Goal: Task Accomplishment & Management: Use online tool/utility

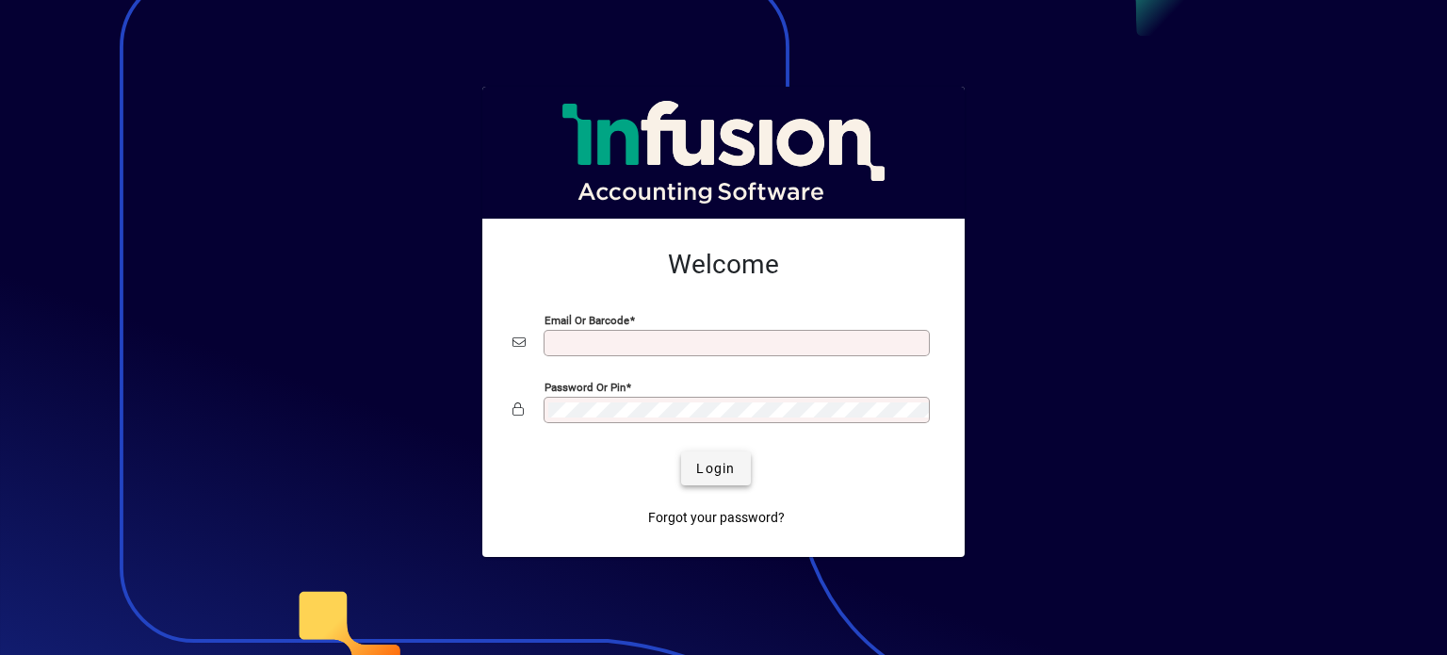
type input "**********"
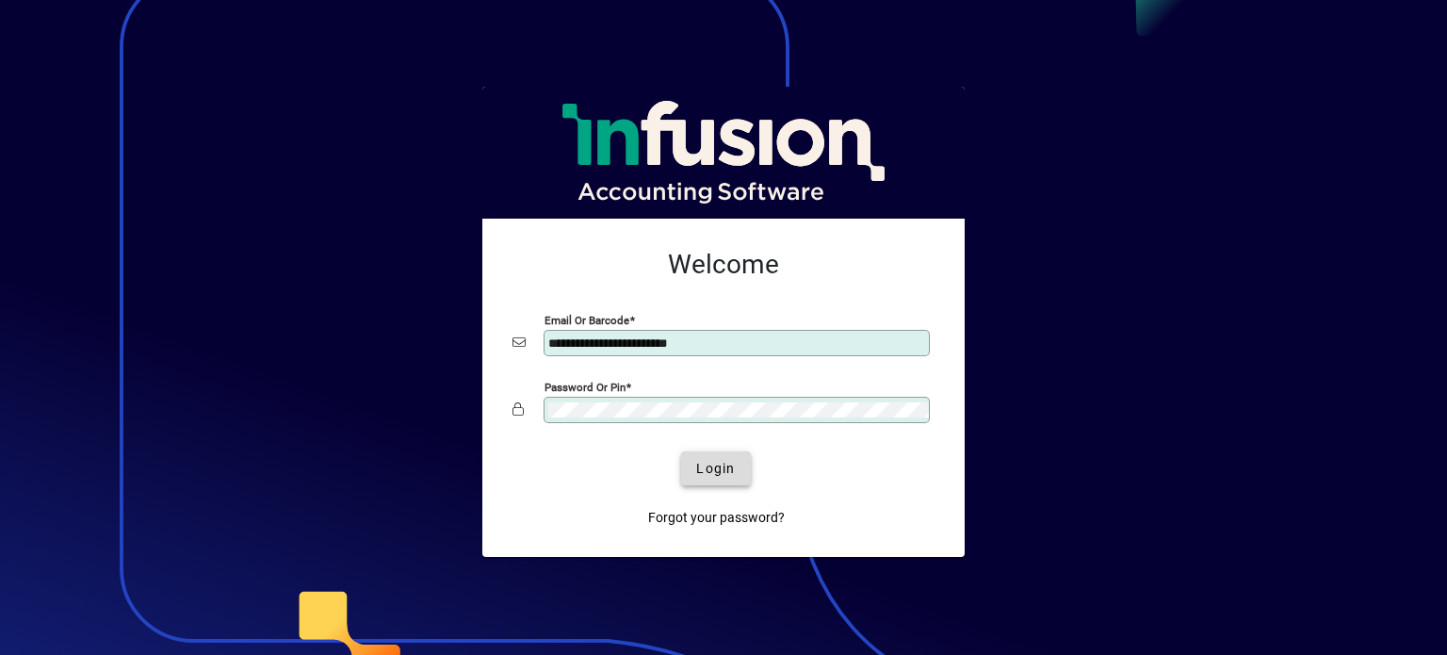
click at [725, 475] on span "Login" at bounding box center [715, 469] width 39 height 20
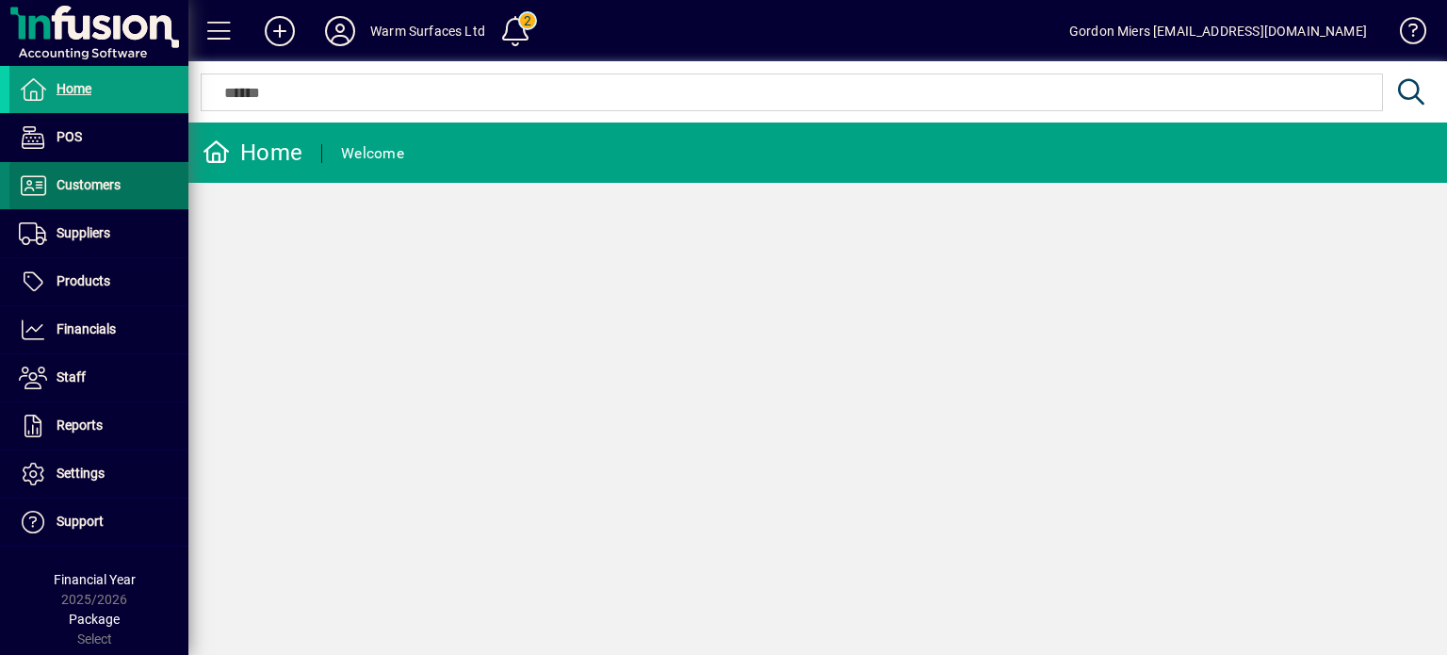
click at [87, 186] on span "Customers" at bounding box center [89, 184] width 64 height 15
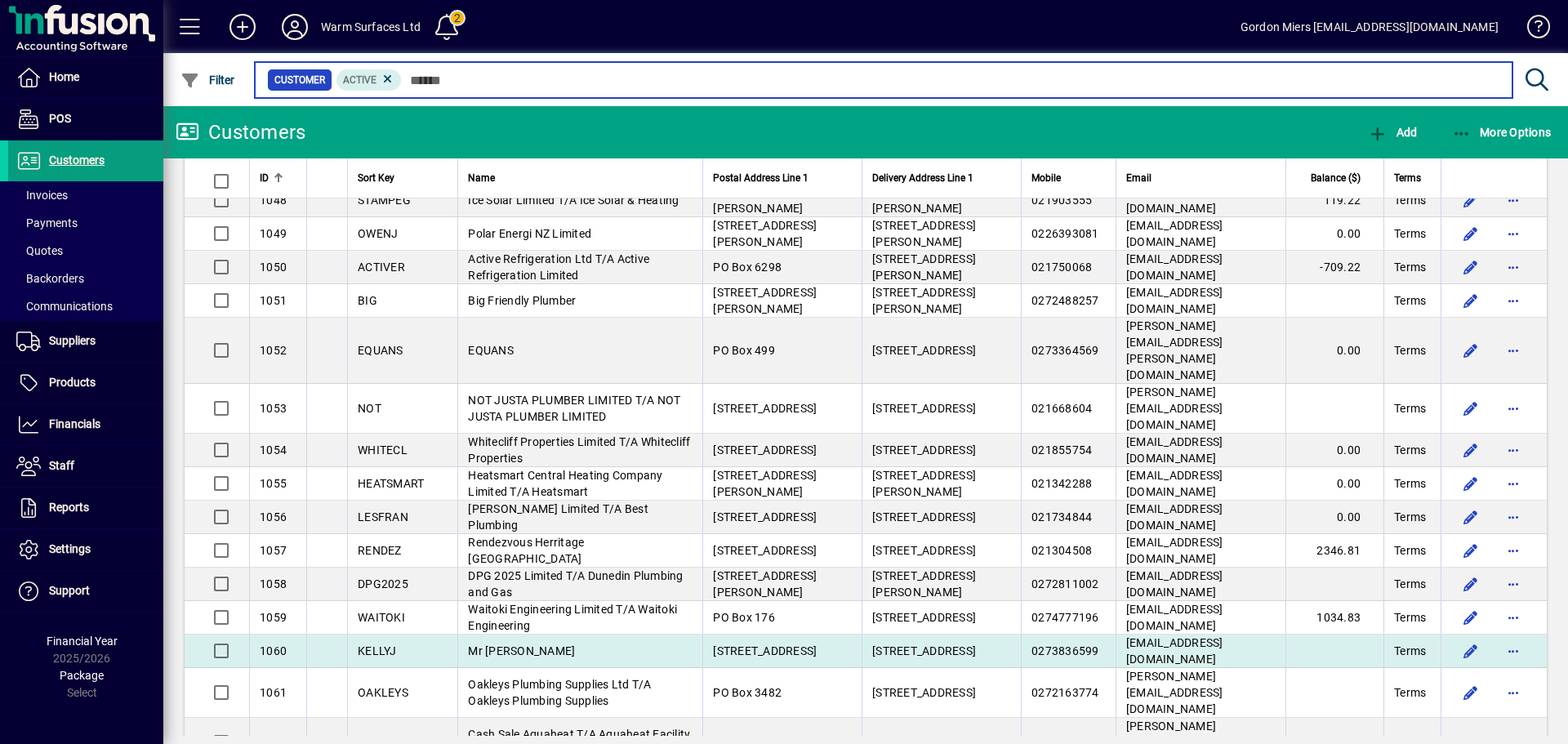
scroll to position [654, 0]
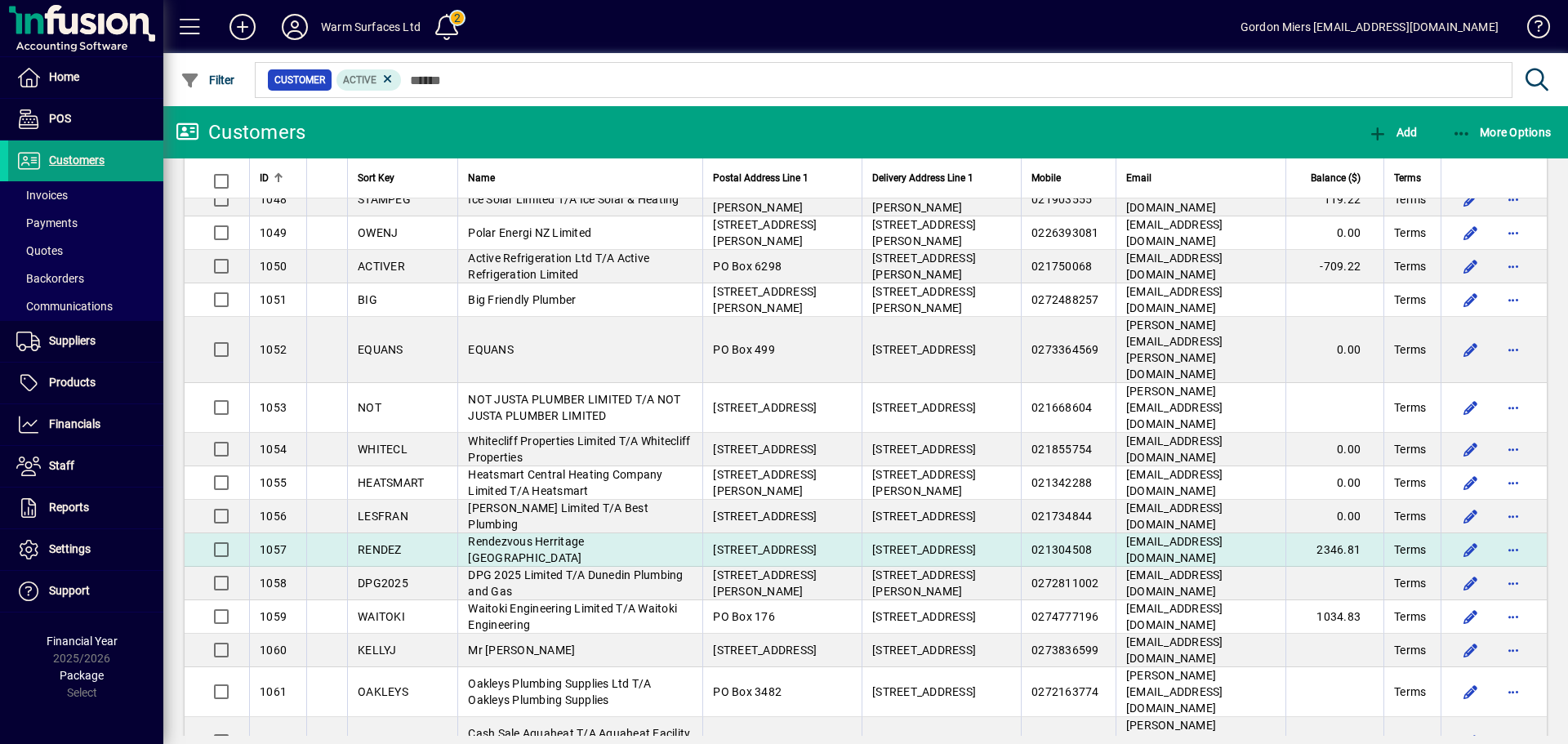
click at [1126, 535] on span "jreed@rendezvoushotals.com" at bounding box center [1174, 550] width 97 height 29
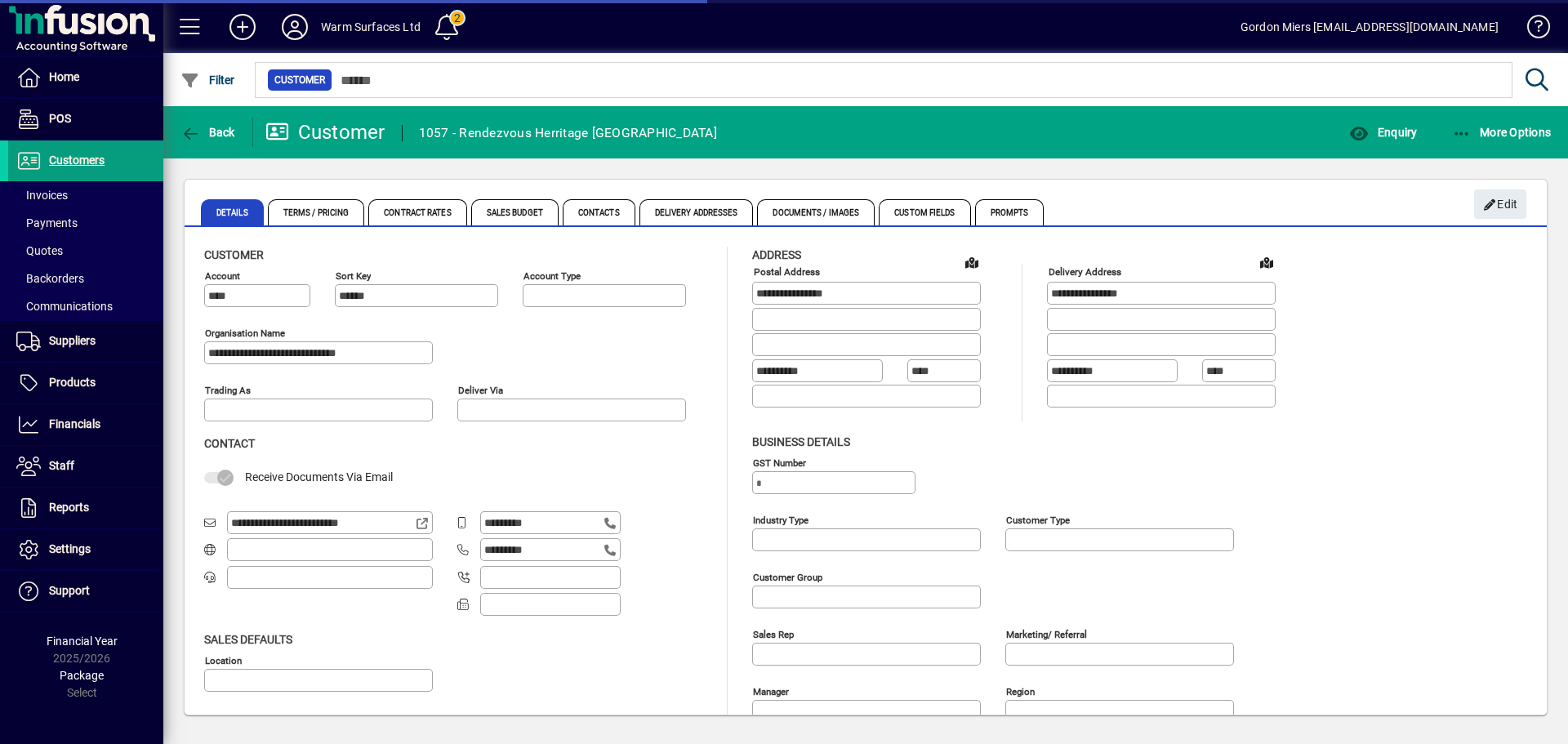
type input "**********"
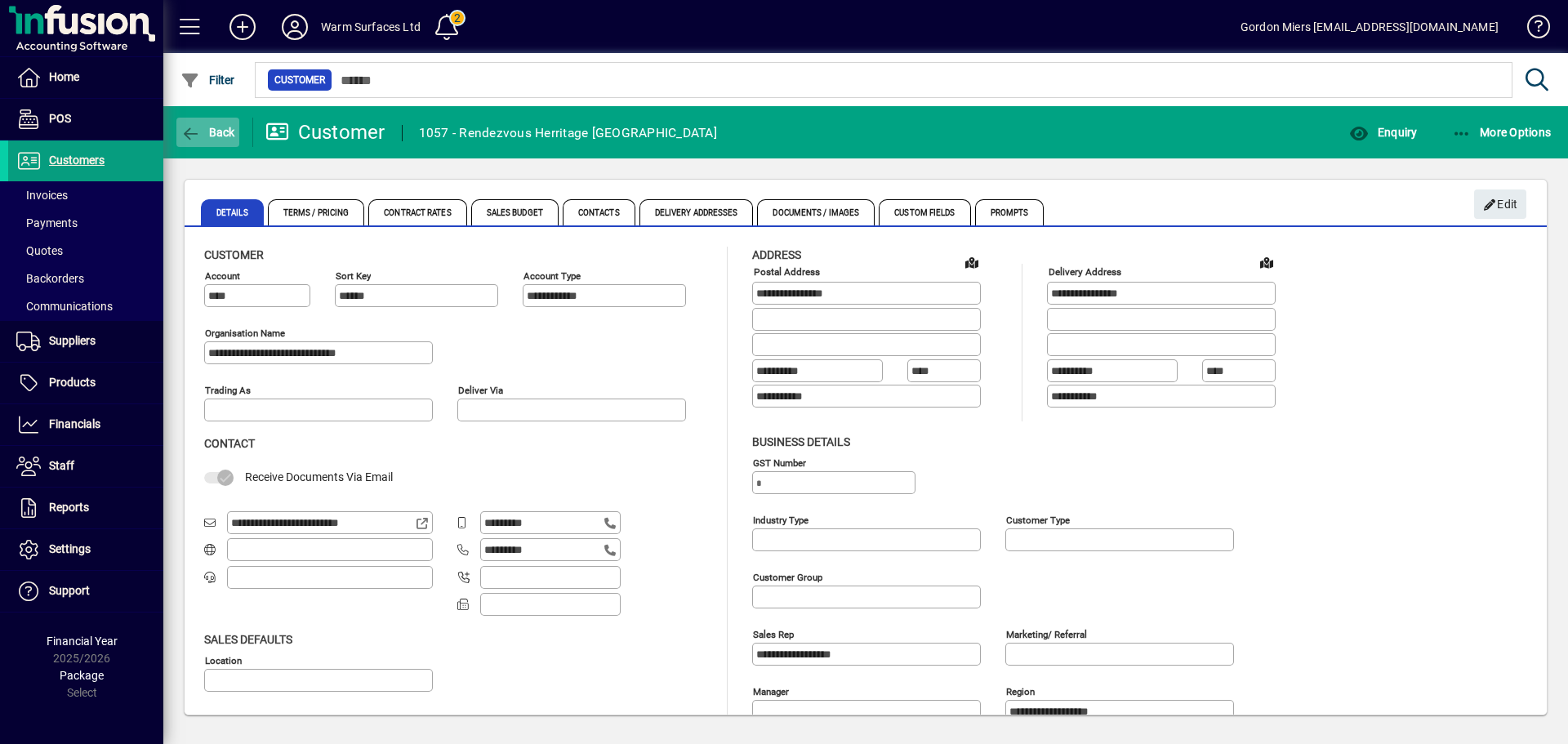
click at [208, 132] on span "Back" at bounding box center [207, 132] width 55 height 13
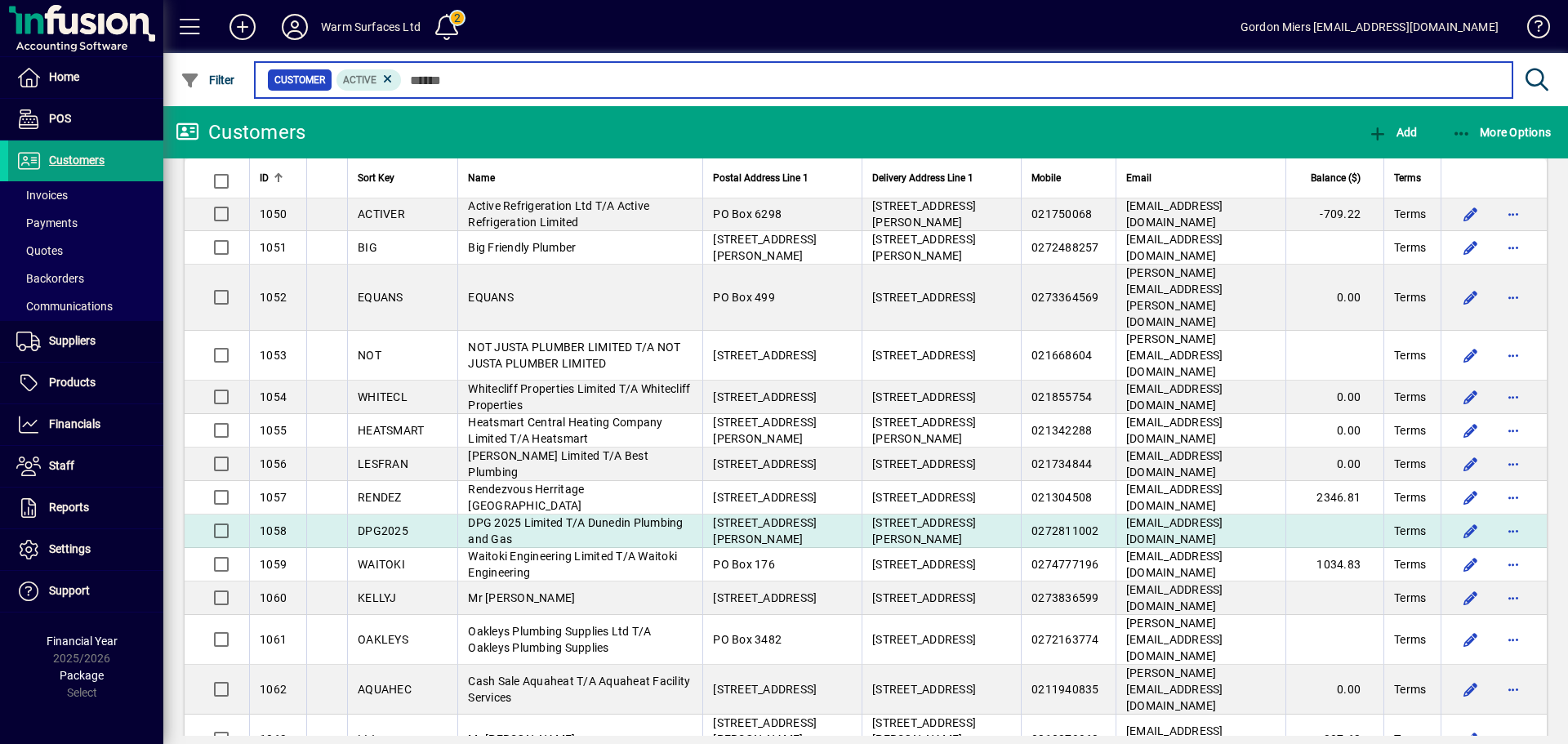
scroll to position [709, 0]
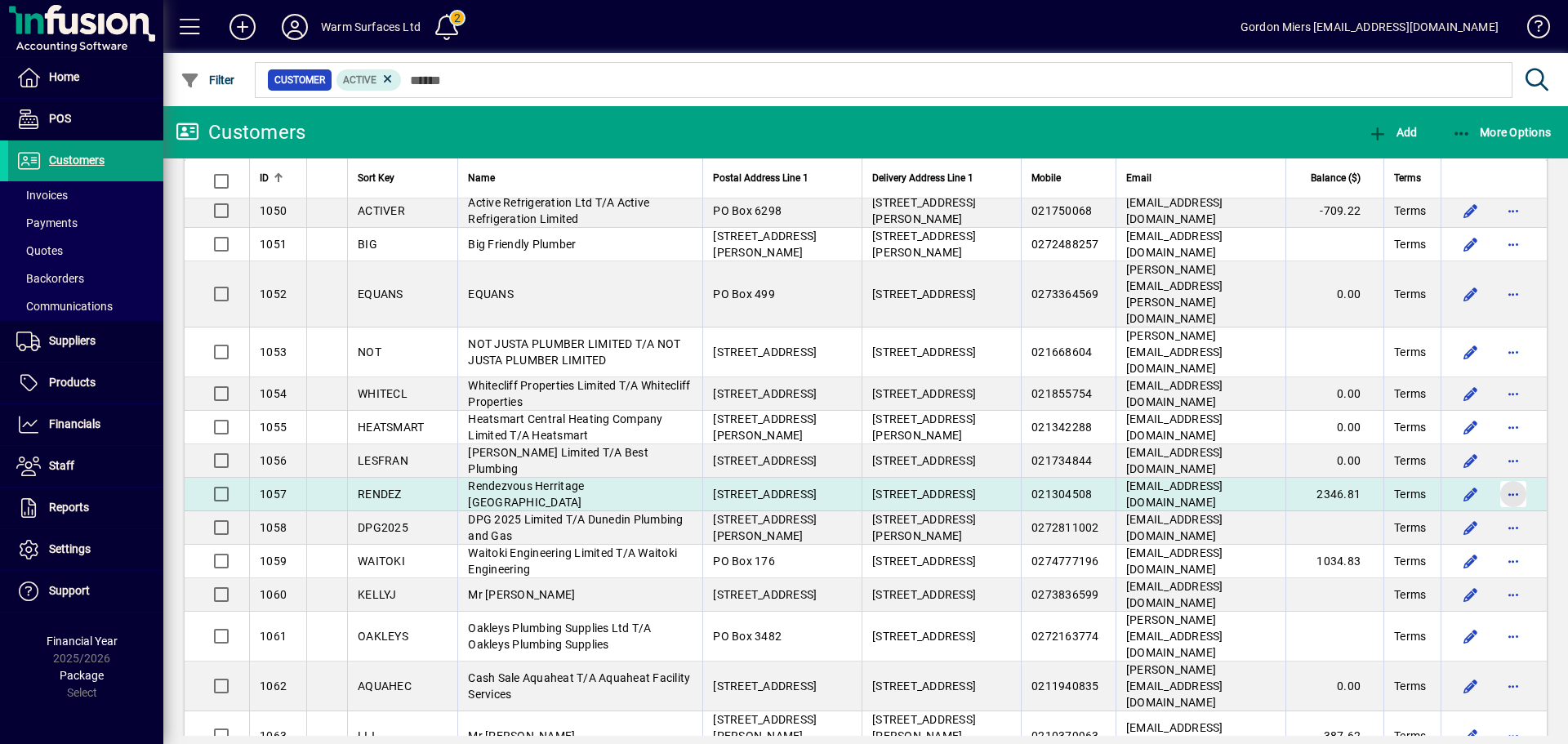
click at [1253, 474] on span "button" at bounding box center [1513, 493] width 39 height 39
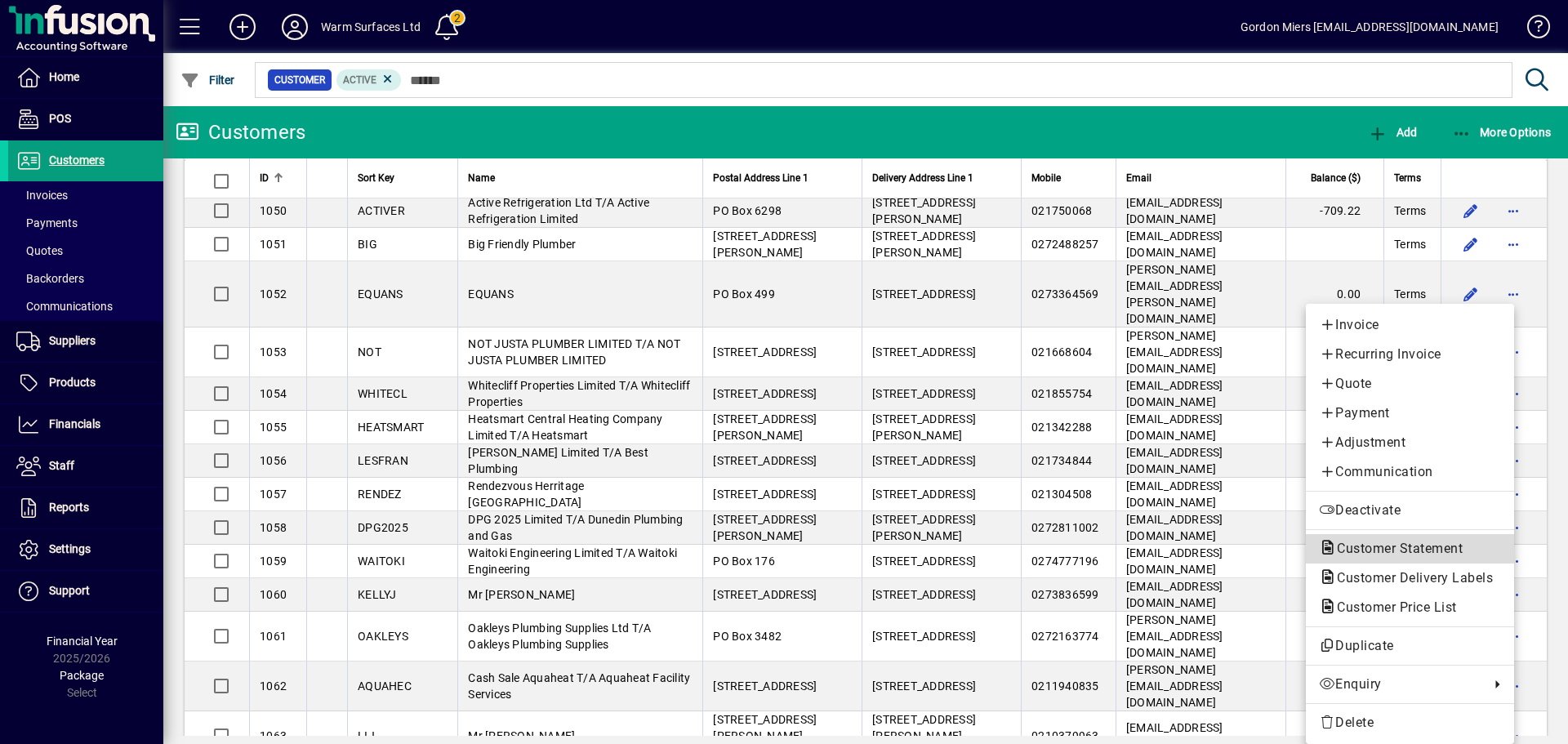
click at [1253, 550] on span "Customer Statement" at bounding box center [1394, 549] width 152 height 16
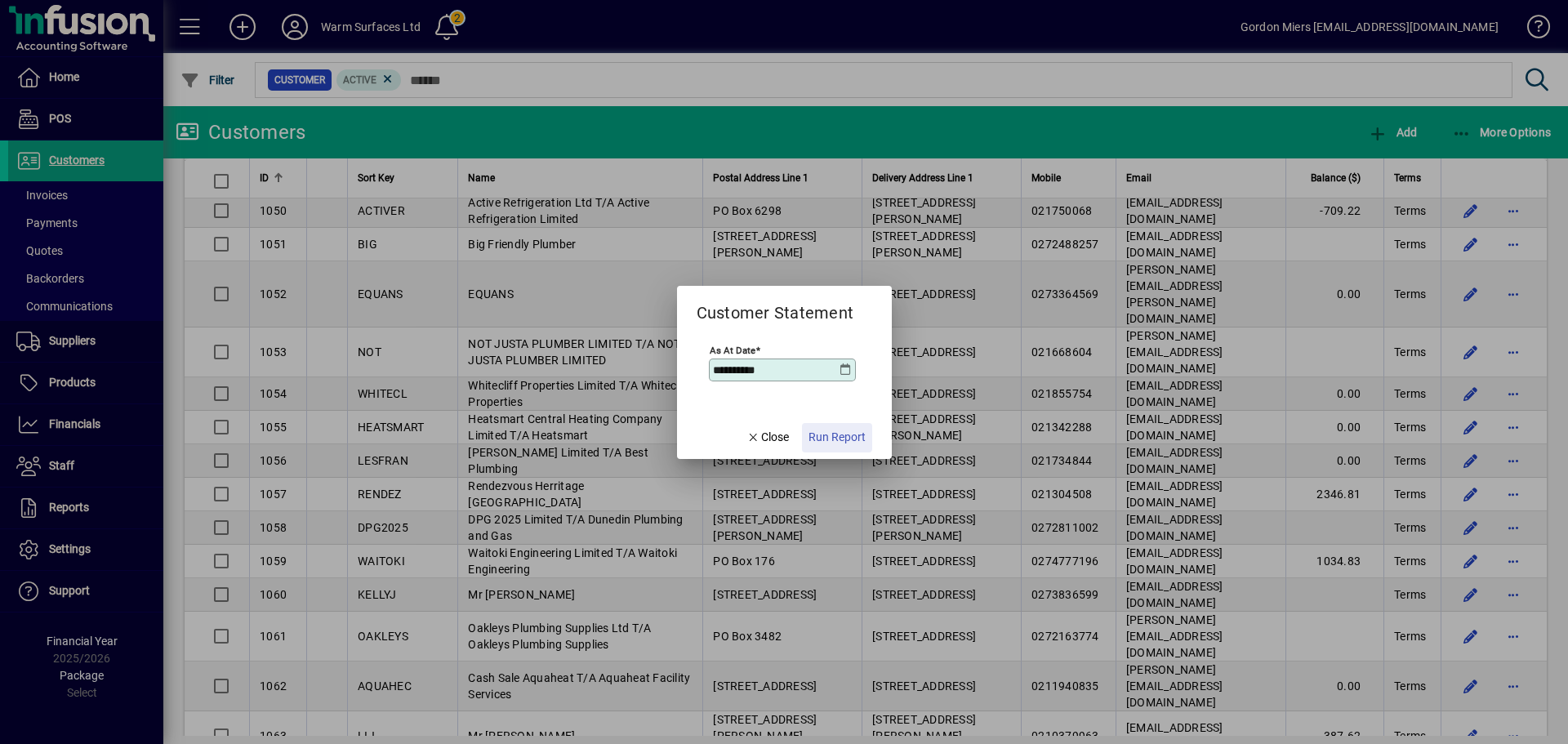
drag, startPoint x: 832, startPoint y: 434, endPoint x: 828, endPoint y: 446, distance: 12.6
click at [831, 434] on span "Run Report" at bounding box center [837, 438] width 57 height 17
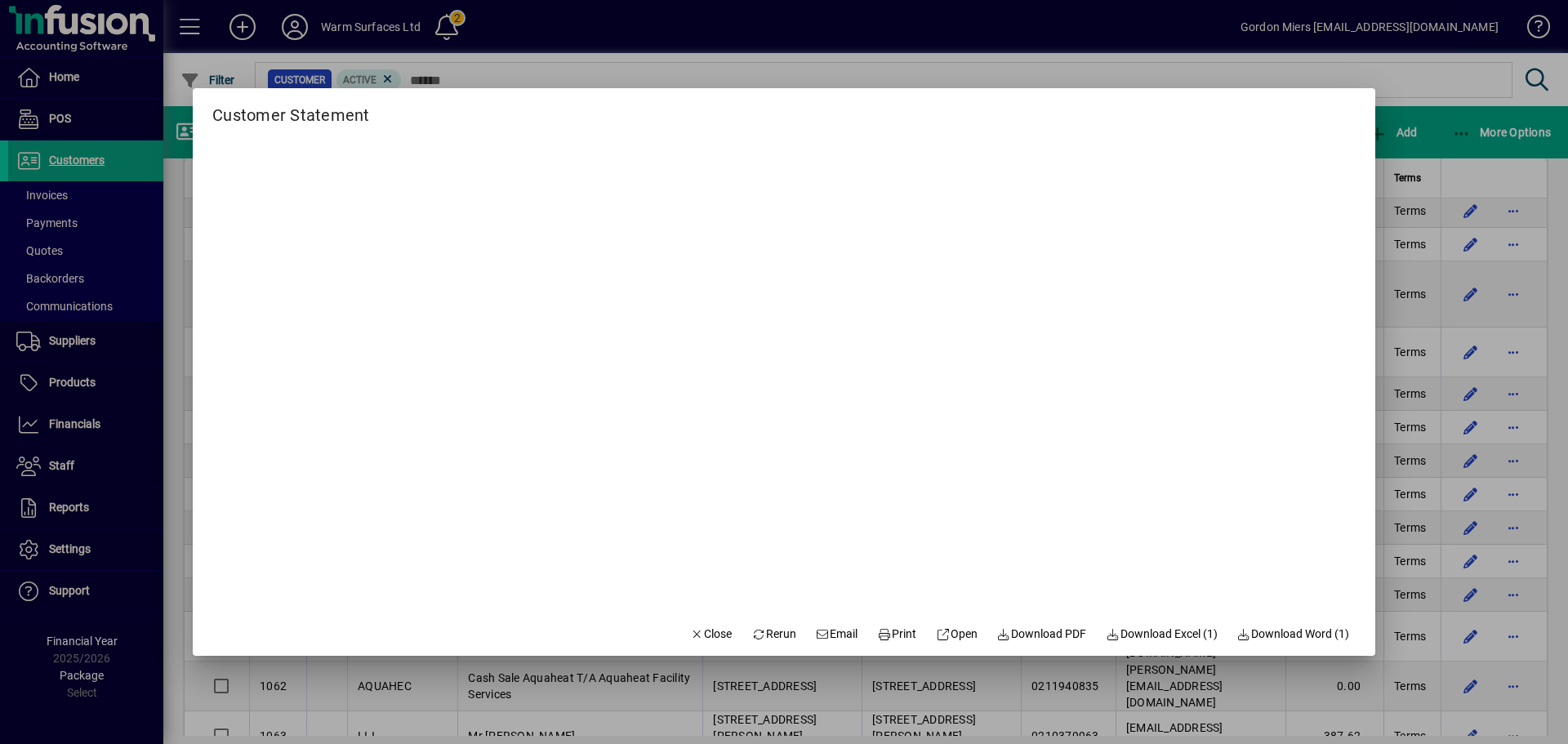
click at [824, 567] on span "Email" at bounding box center [836, 635] width 42 height 17
drag, startPoint x: 1411, startPoint y: 307, endPoint x: 1413, endPoint y: 317, distance: 10.2
click at [1253, 310] on div at bounding box center [784, 372] width 1568 height 744
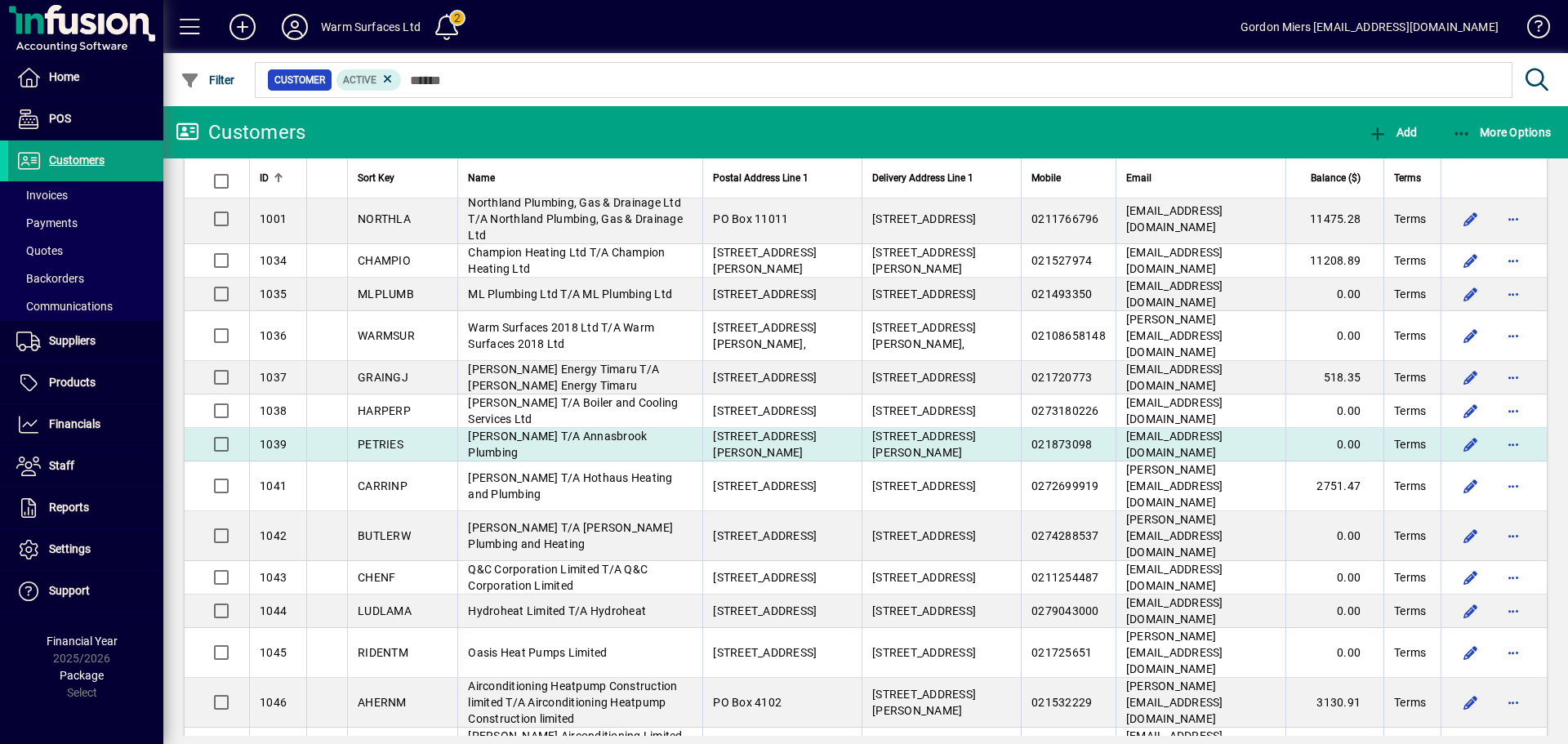
scroll to position [0, 0]
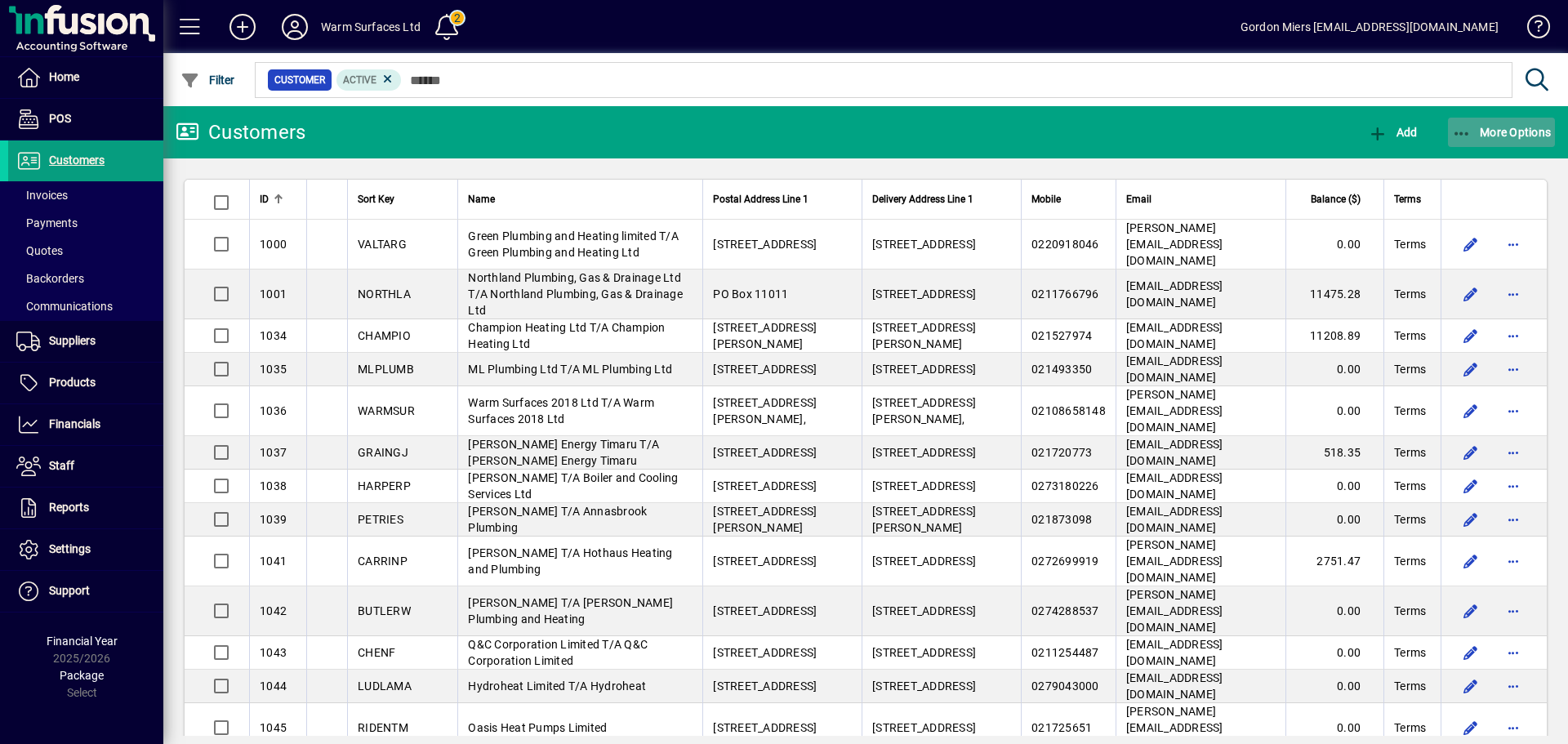
click at [1253, 139] on span "button" at bounding box center [1501, 132] width 107 height 39
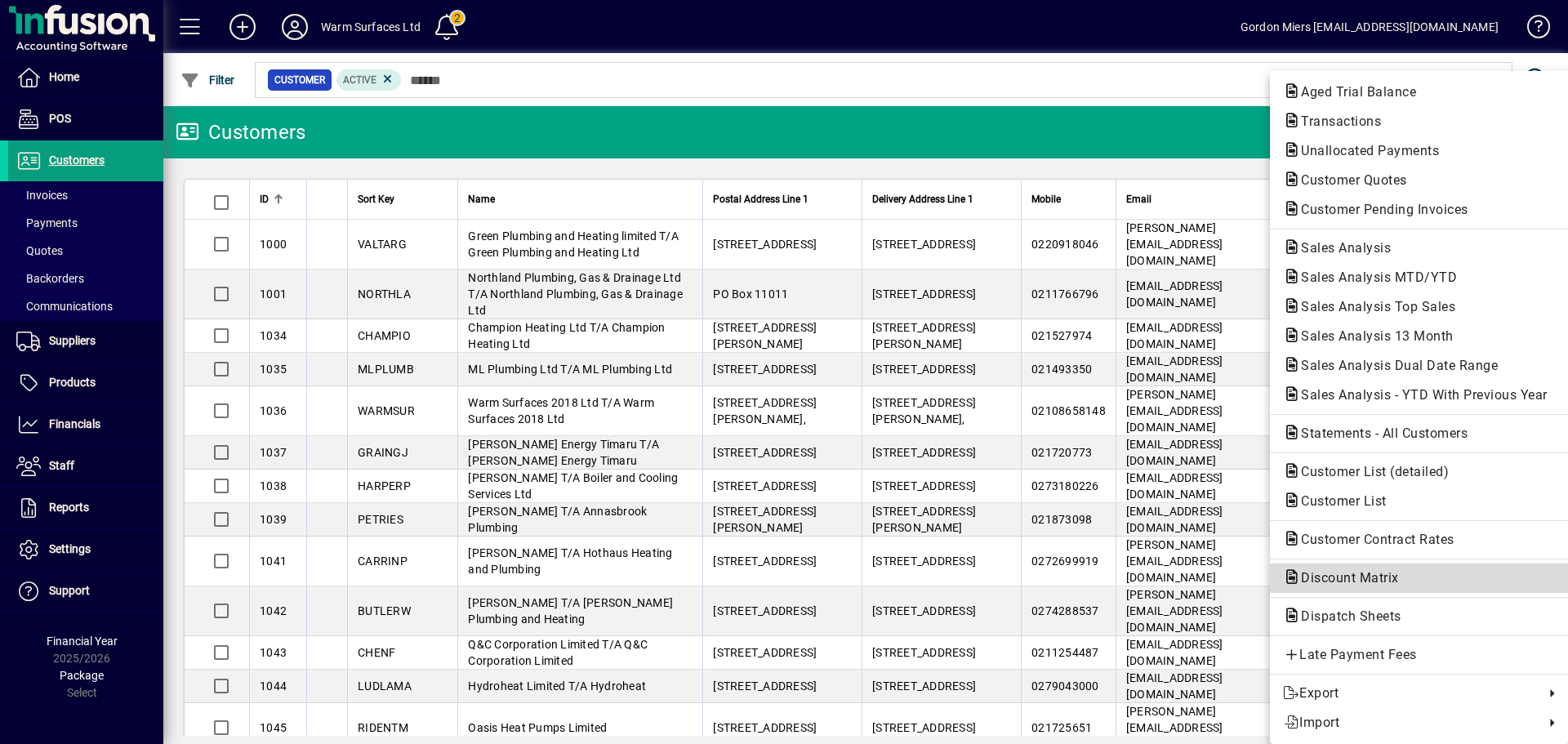
click at [1253, 567] on span "Discount Matrix" at bounding box center [1344, 578] width 124 height 16
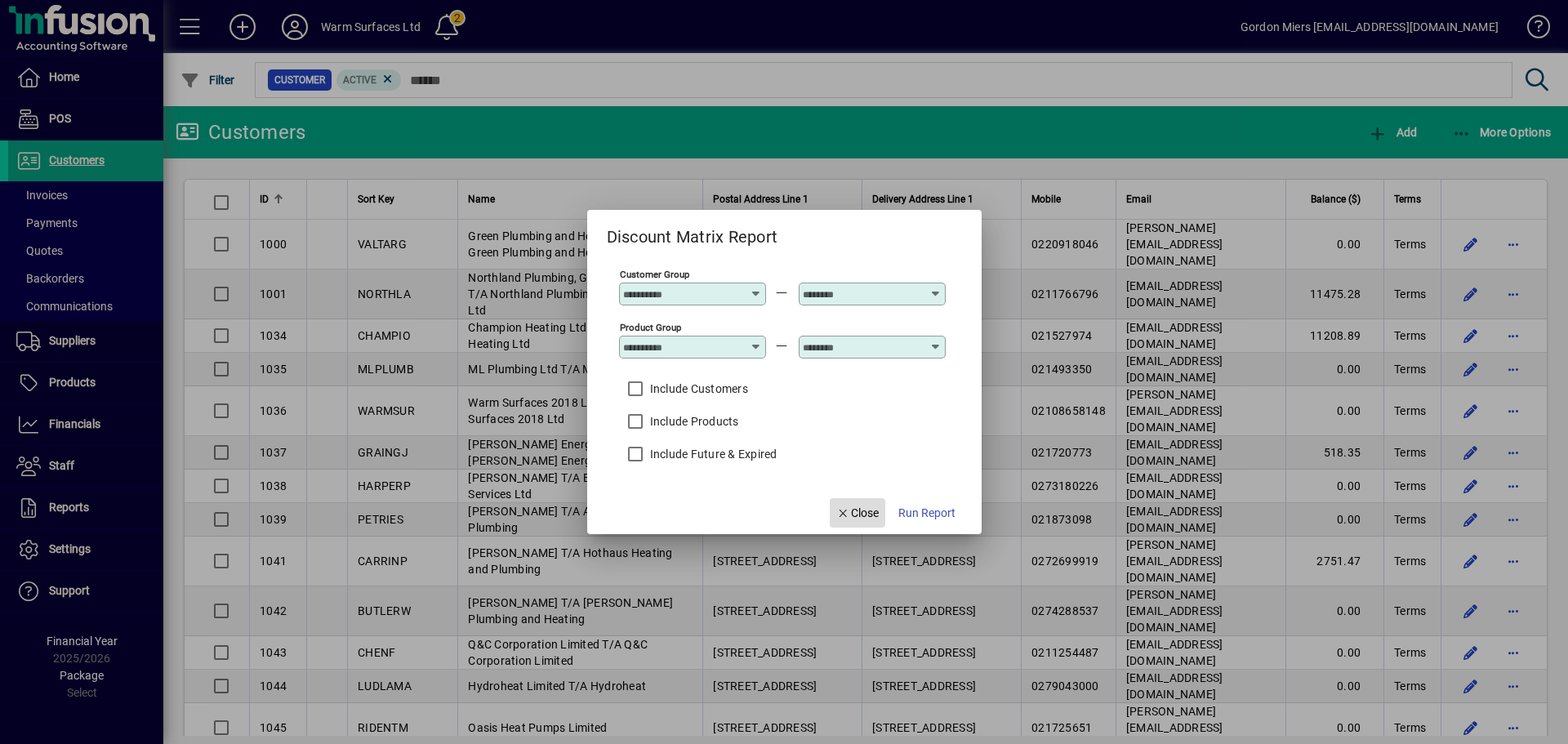
click at [857, 518] on span "Close" at bounding box center [857, 513] width 42 height 17
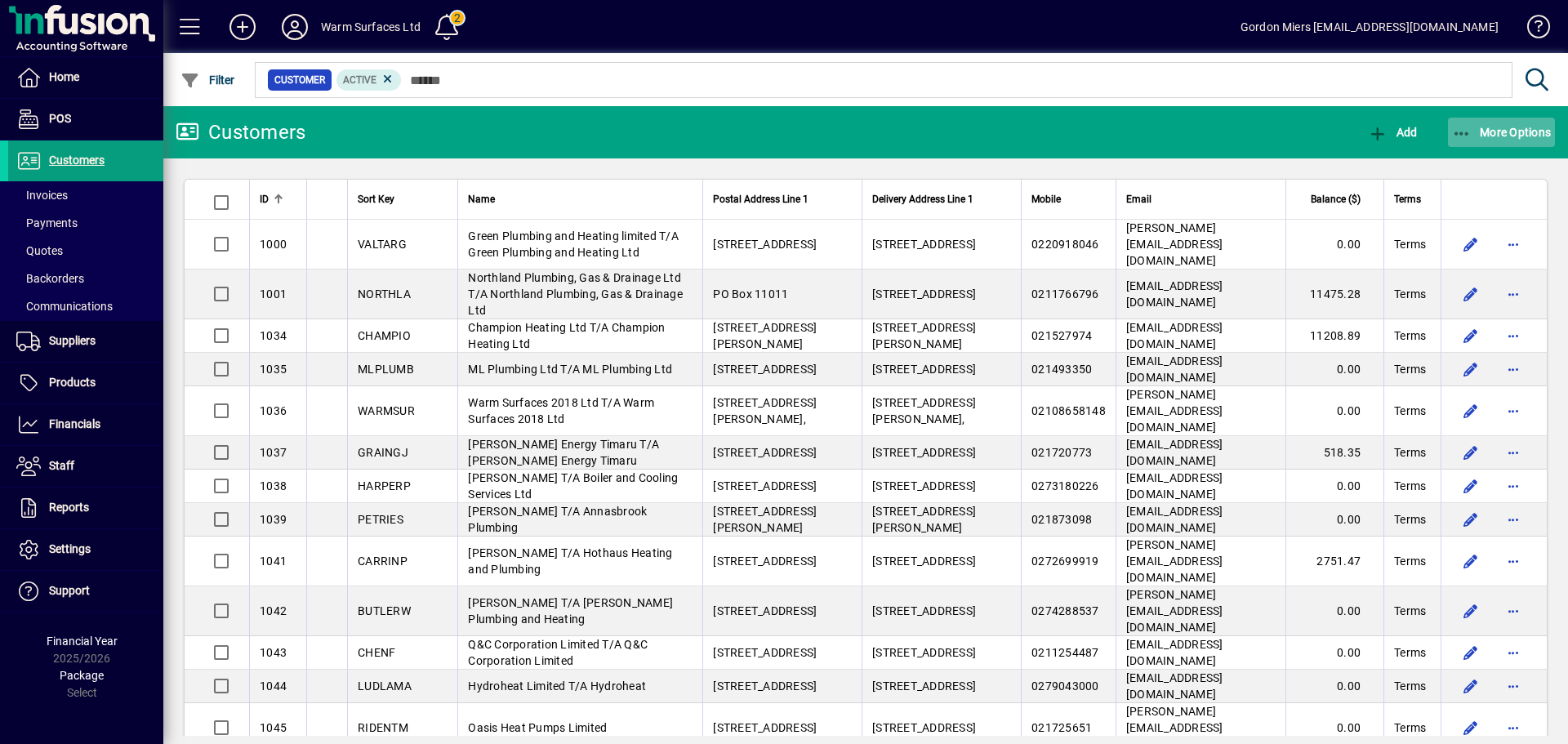
click at [1253, 134] on span "More Options" at bounding box center [1501, 132] width 100 height 13
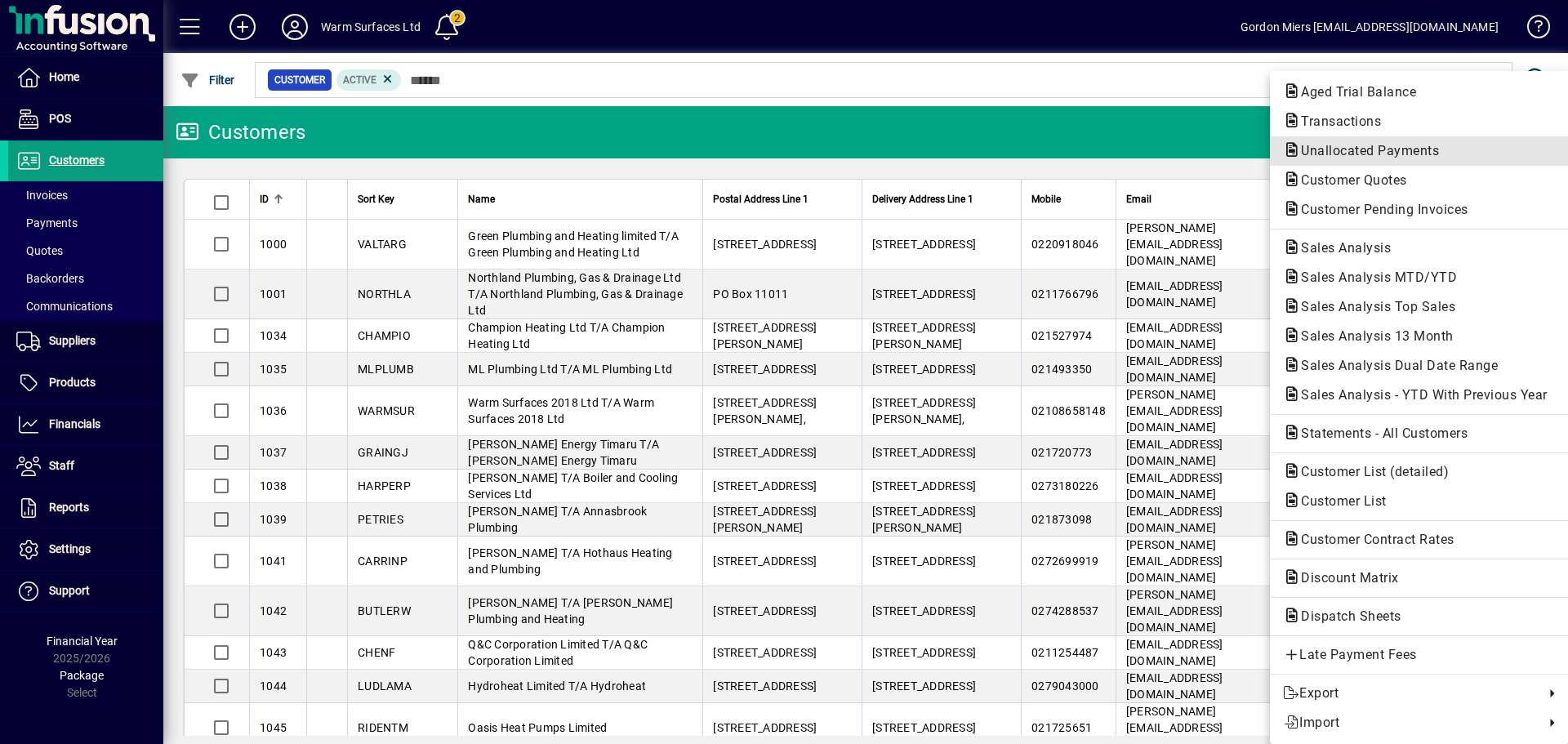
drag, startPoint x: 1324, startPoint y: 147, endPoint x: 1344, endPoint y: 147, distance: 20.0
click at [1253, 146] on span "Unallocated Payments" at bounding box center [1364, 151] width 164 height 16
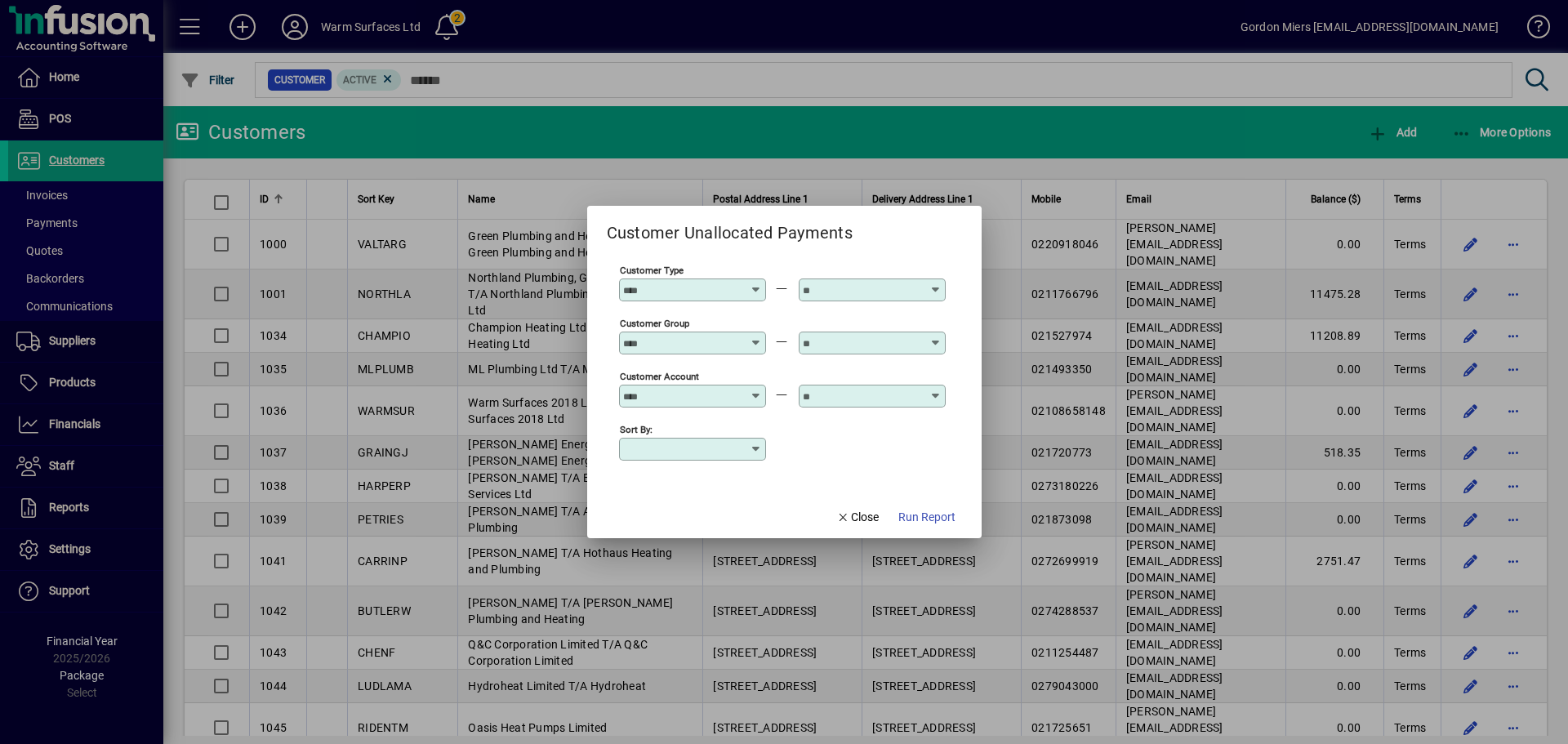
click at [754, 284] on icon at bounding box center [757, 284] width 12 height 0
click at [688, 352] on div "1000 - Installers" at bounding box center [675, 355] width 87 height 17
type input "**********"
click at [933, 284] on icon at bounding box center [936, 284] width 12 height 0
drag, startPoint x: 872, startPoint y: 359, endPoint x: 999, endPoint y: 352, distance: 127.2
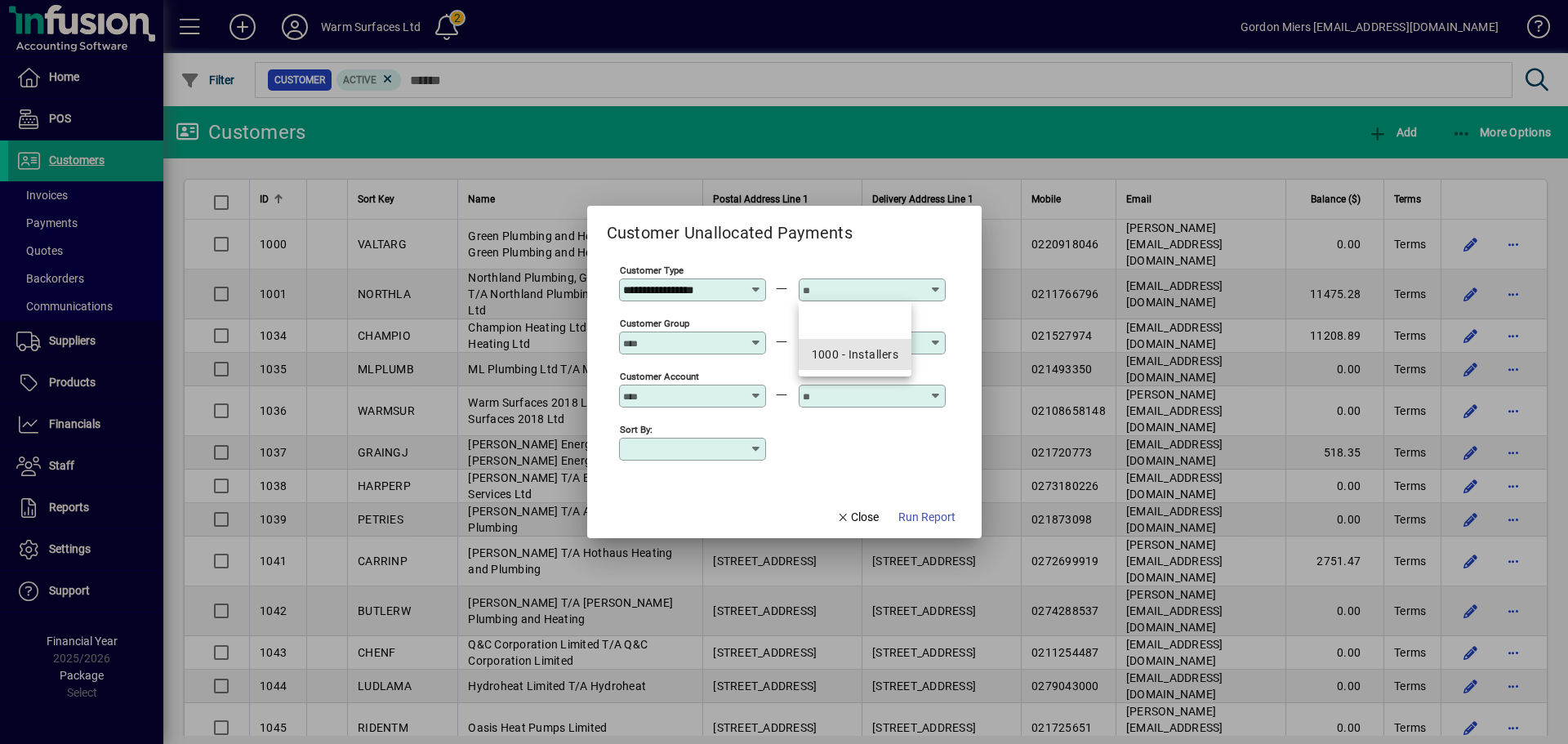
click at [873, 358] on div "1000 - Installers" at bounding box center [855, 355] width 87 height 17
type input "**********"
click at [917, 512] on span "Run Report" at bounding box center [927, 518] width 57 height 17
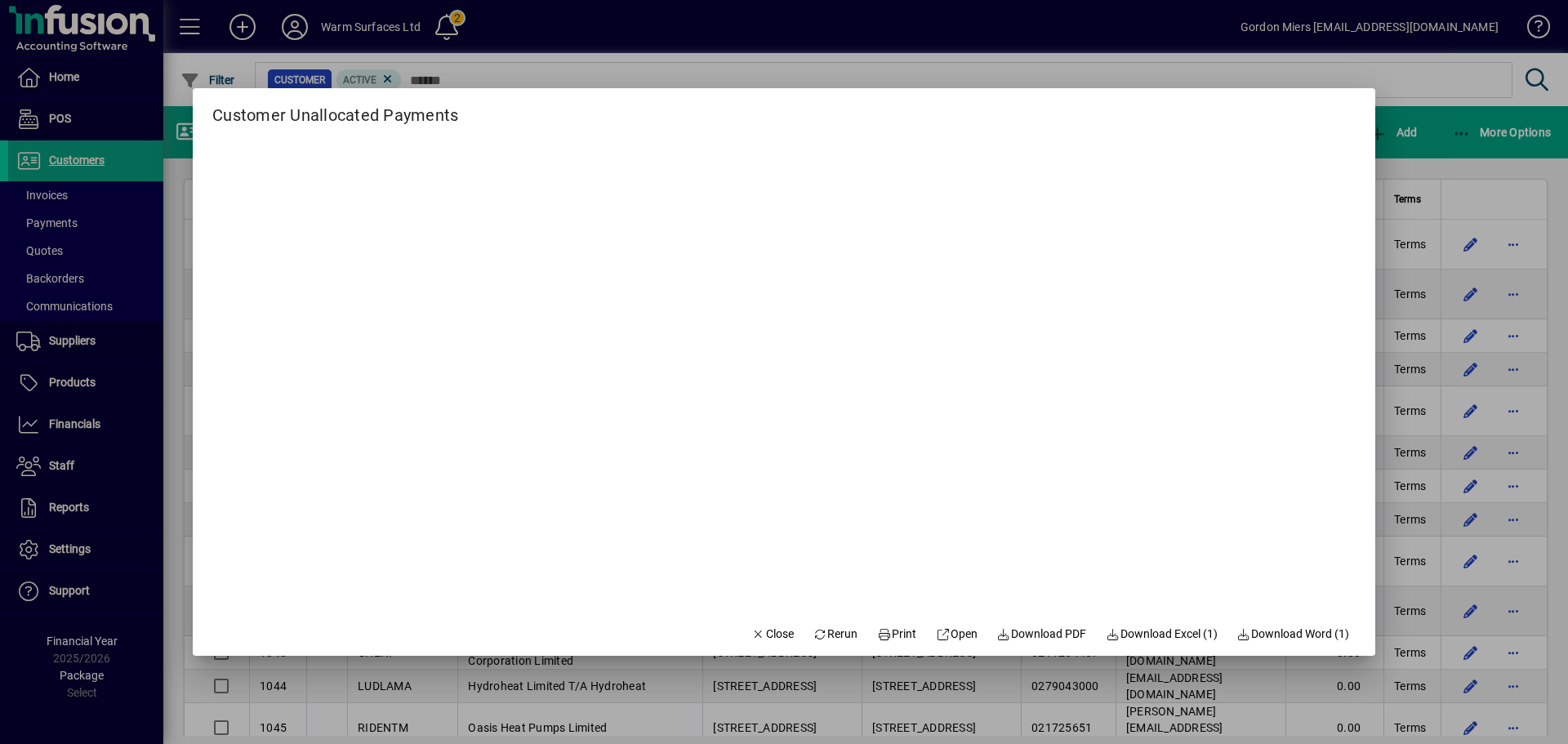
click at [1253, 397] on div at bounding box center [784, 372] width 1568 height 744
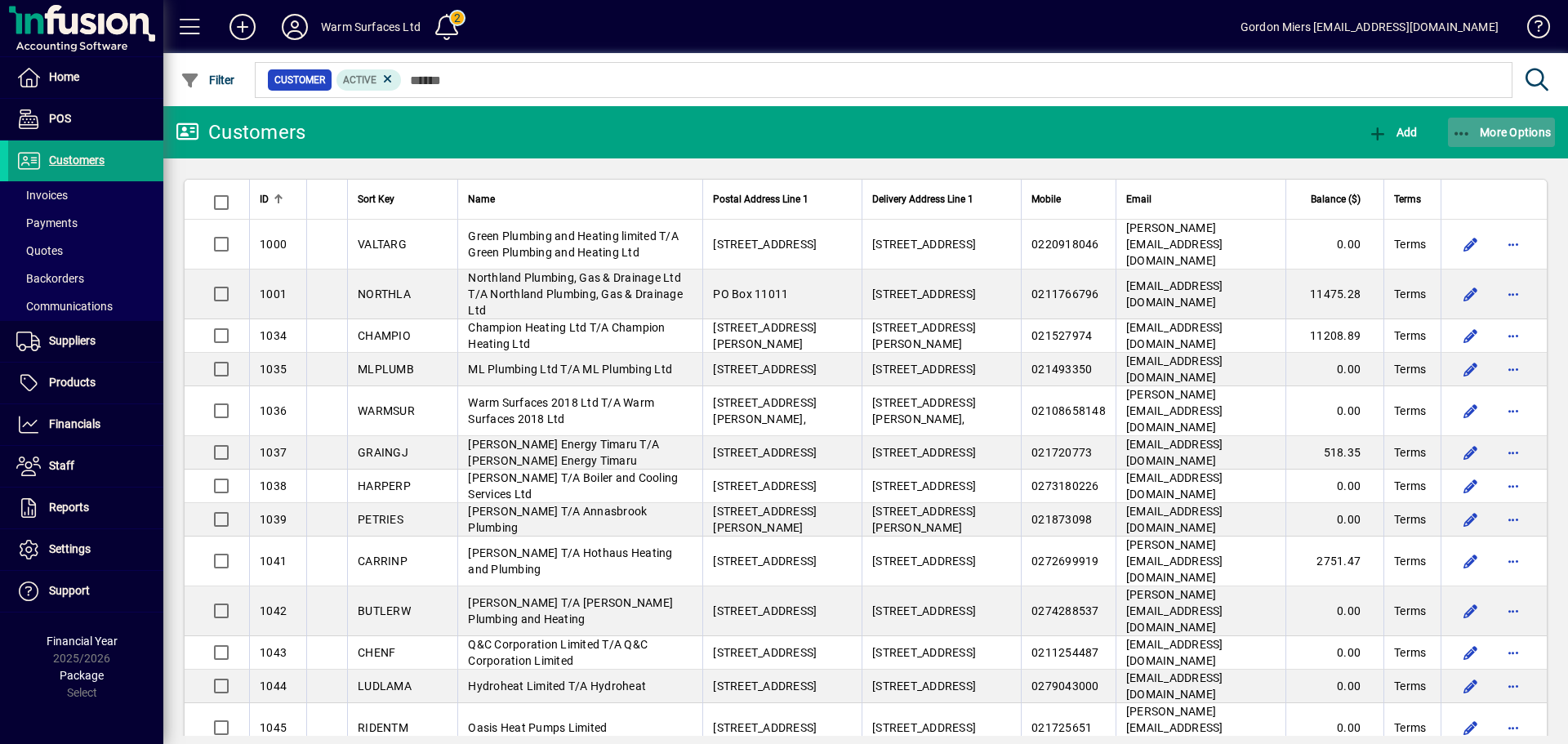
click at [1253, 126] on span "More Options" at bounding box center [1501, 132] width 100 height 13
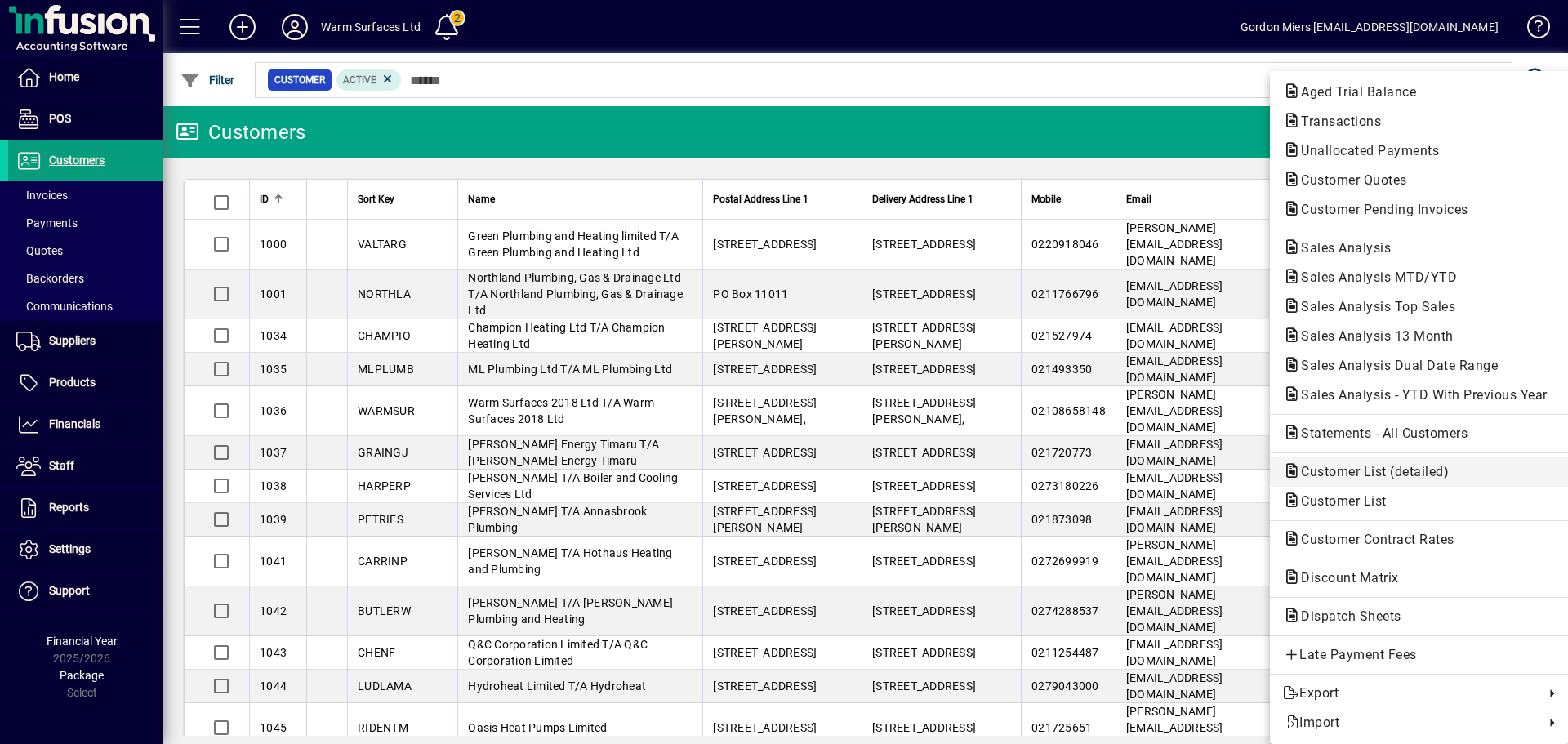
click at [1253, 475] on span "Customer List (detailed)" at bounding box center [1370, 472] width 174 height 16
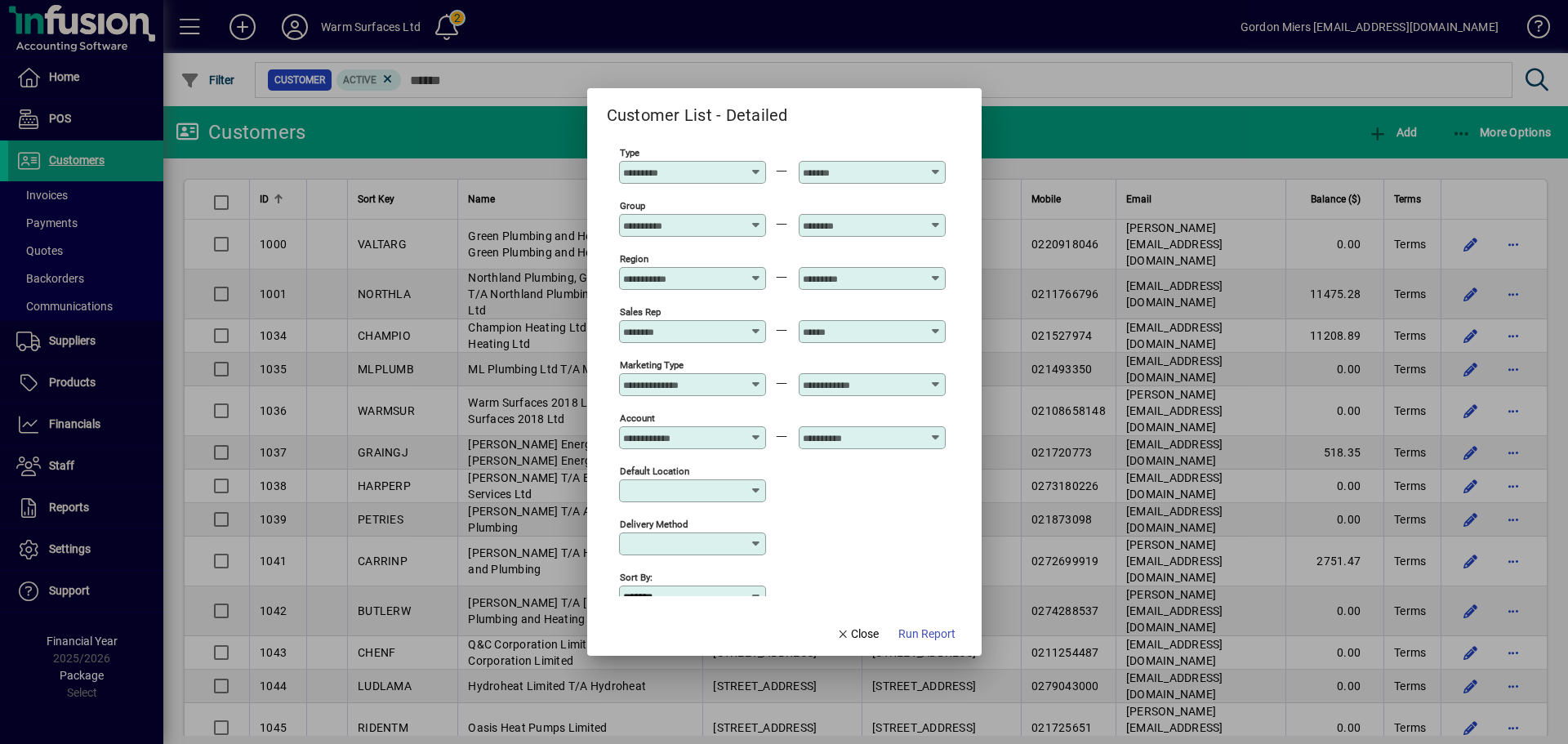
click at [754, 166] on icon at bounding box center [757, 166] width 12 height 0
drag, startPoint x: 700, startPoint y: 236, endPoint x: 849, endPoint y: 192, distance: 155.4
click at [712, 232] on div "1000 - Installers" at bounding box center [675, 238] width 87 height 17
type input "**********"
click at [933, 166] on icon at bounding box center [936, 166] width 12 height 0
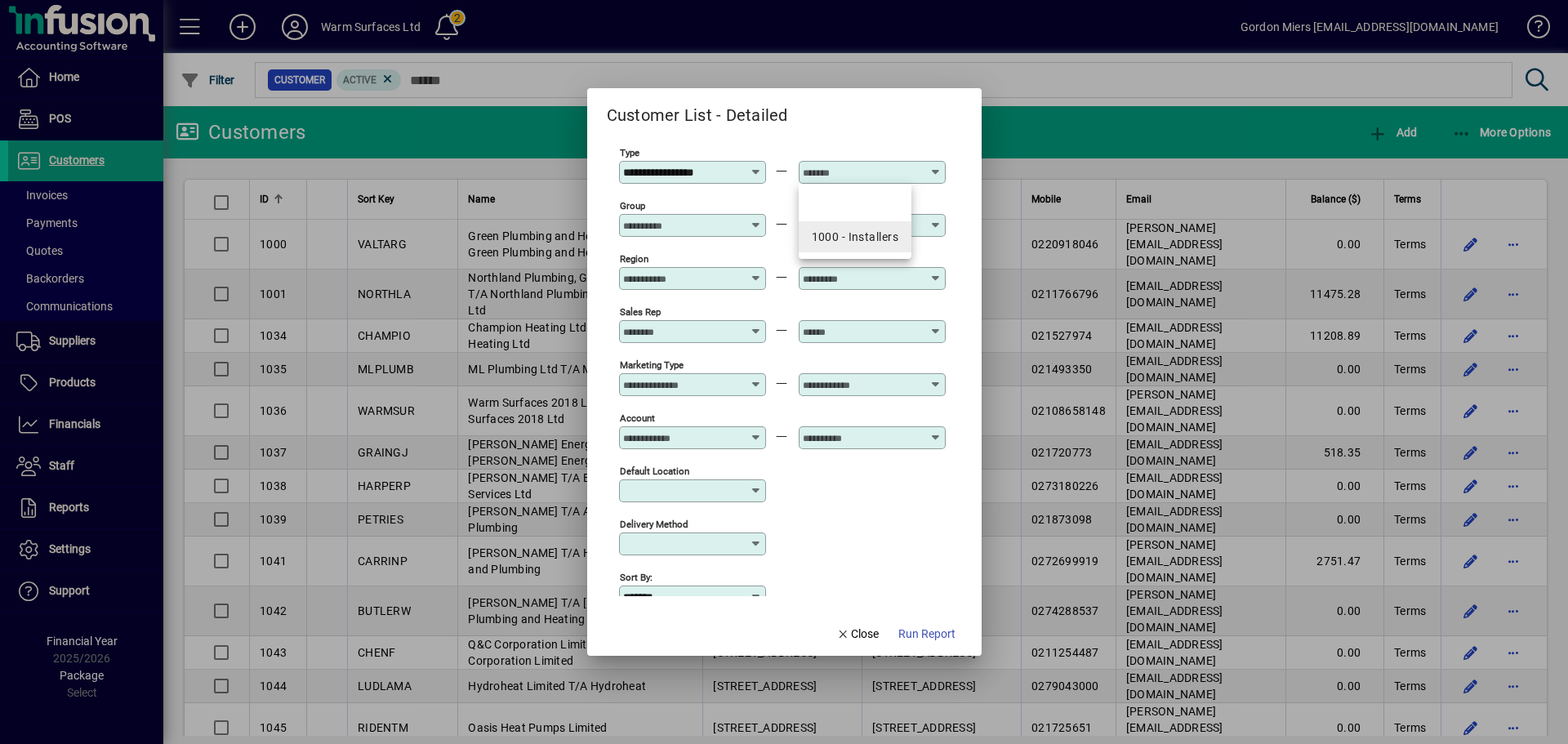
click at [849, 230] on div "1000 - Installers" at bounding box center [855, 238] width 87 height 17
type input "**********"
click at [930, 567] on span "Run Report" at bounding box center [927, 635] width 57 height 17
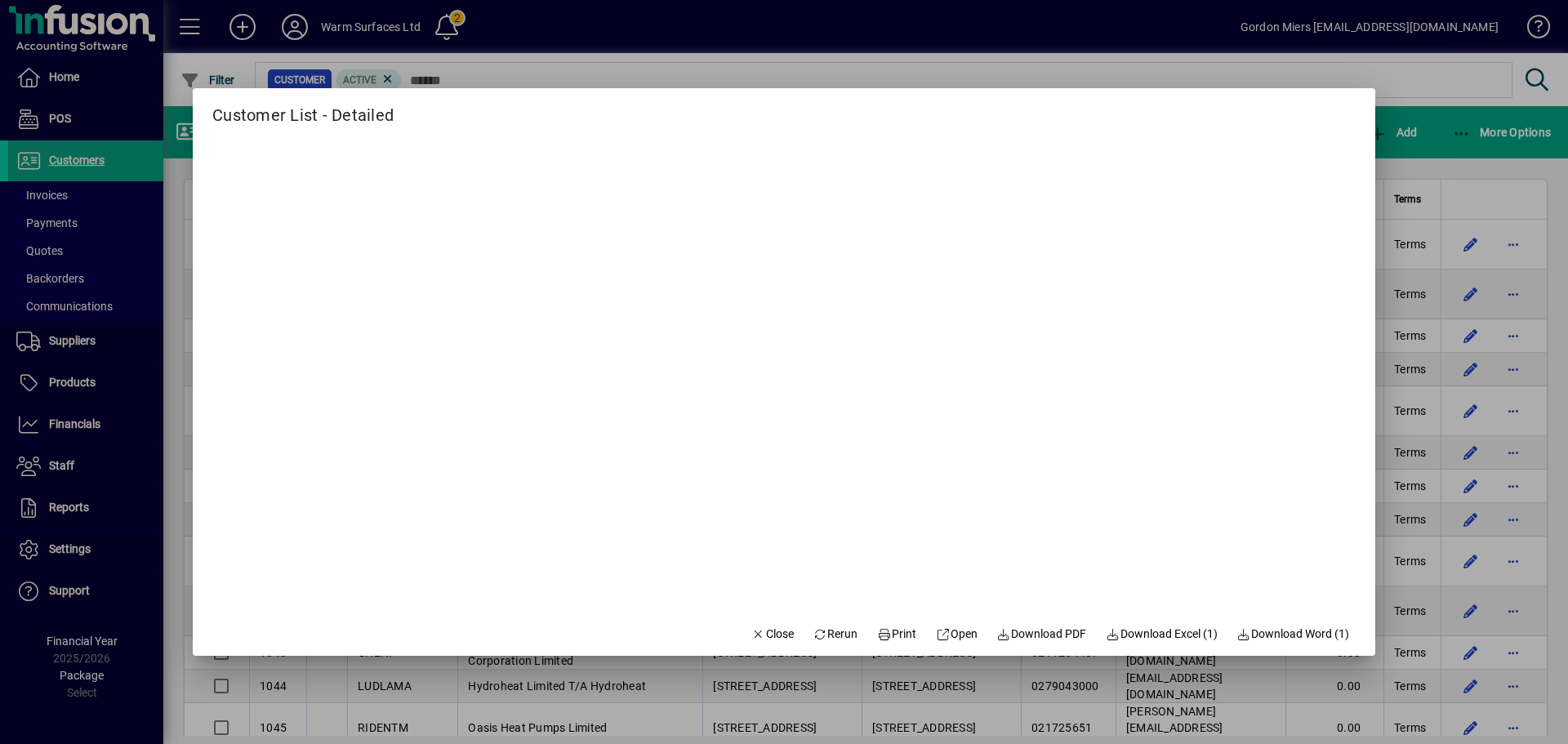
click at [1253, 267] on div at bounding box center [784, 372] width 1568 height 744
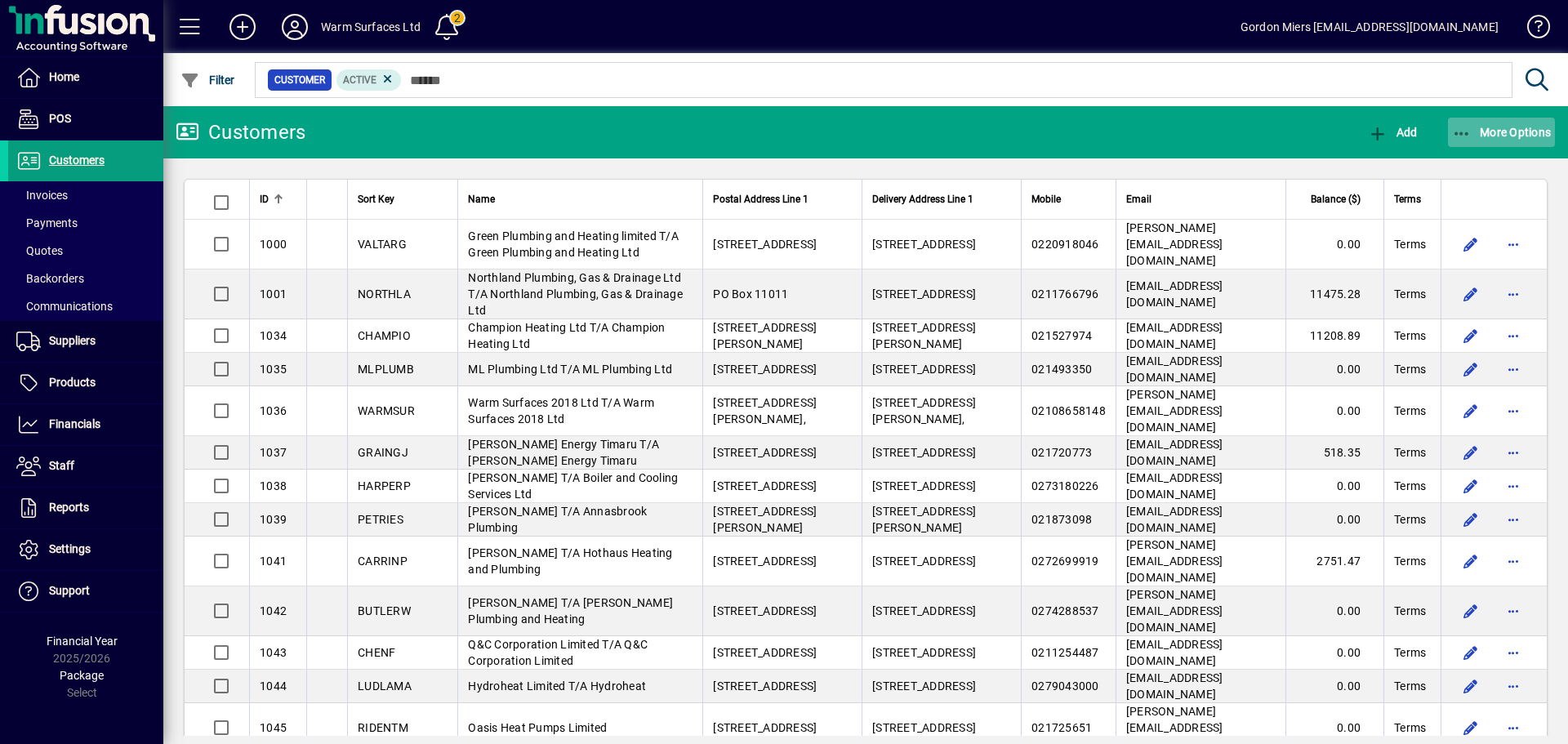
click at [1253, 135] on span "More Options" at bounding box center [1501, 132] width 100 height 13
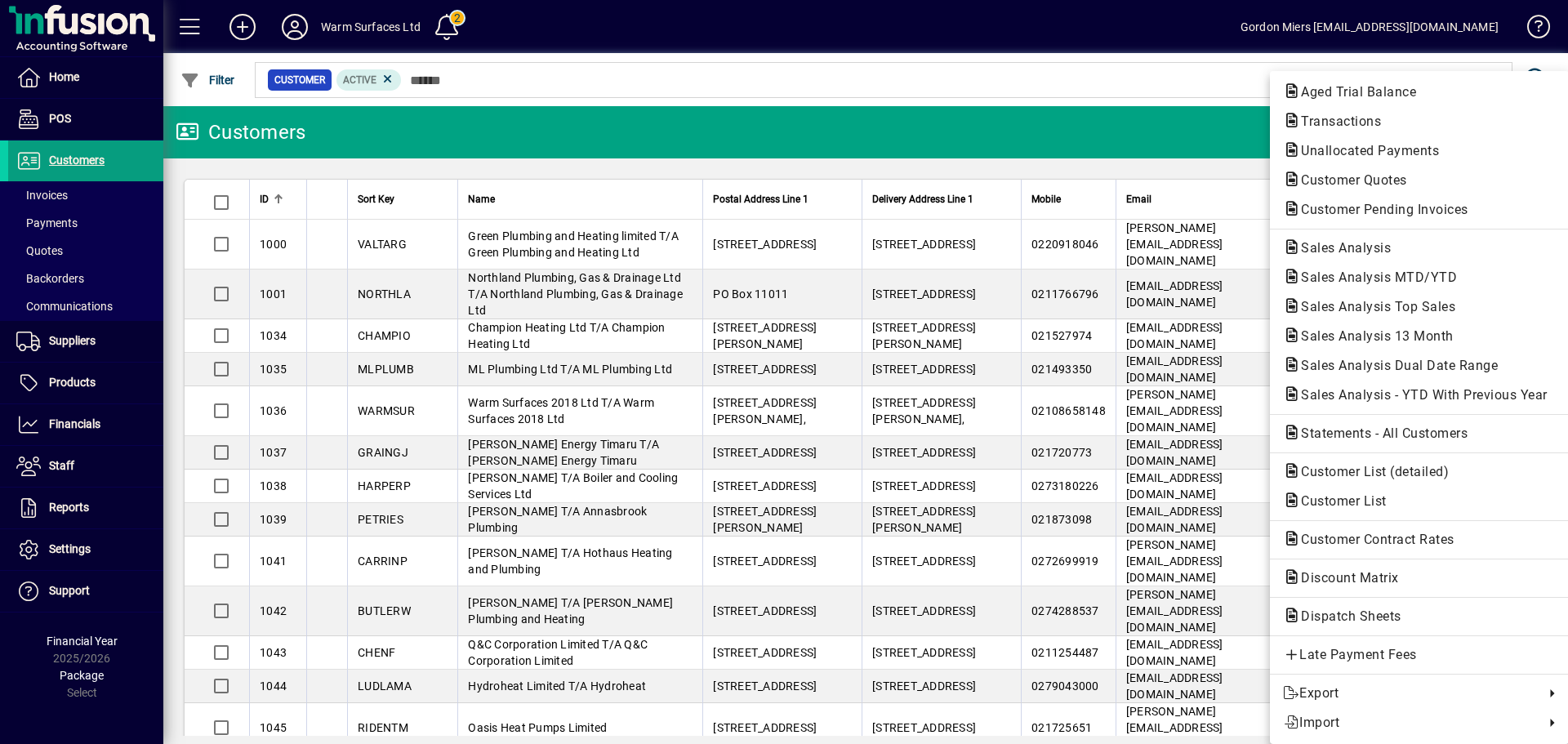
click at [1180, 97] on div at bounding box center [784, 372] width 1568 height 744
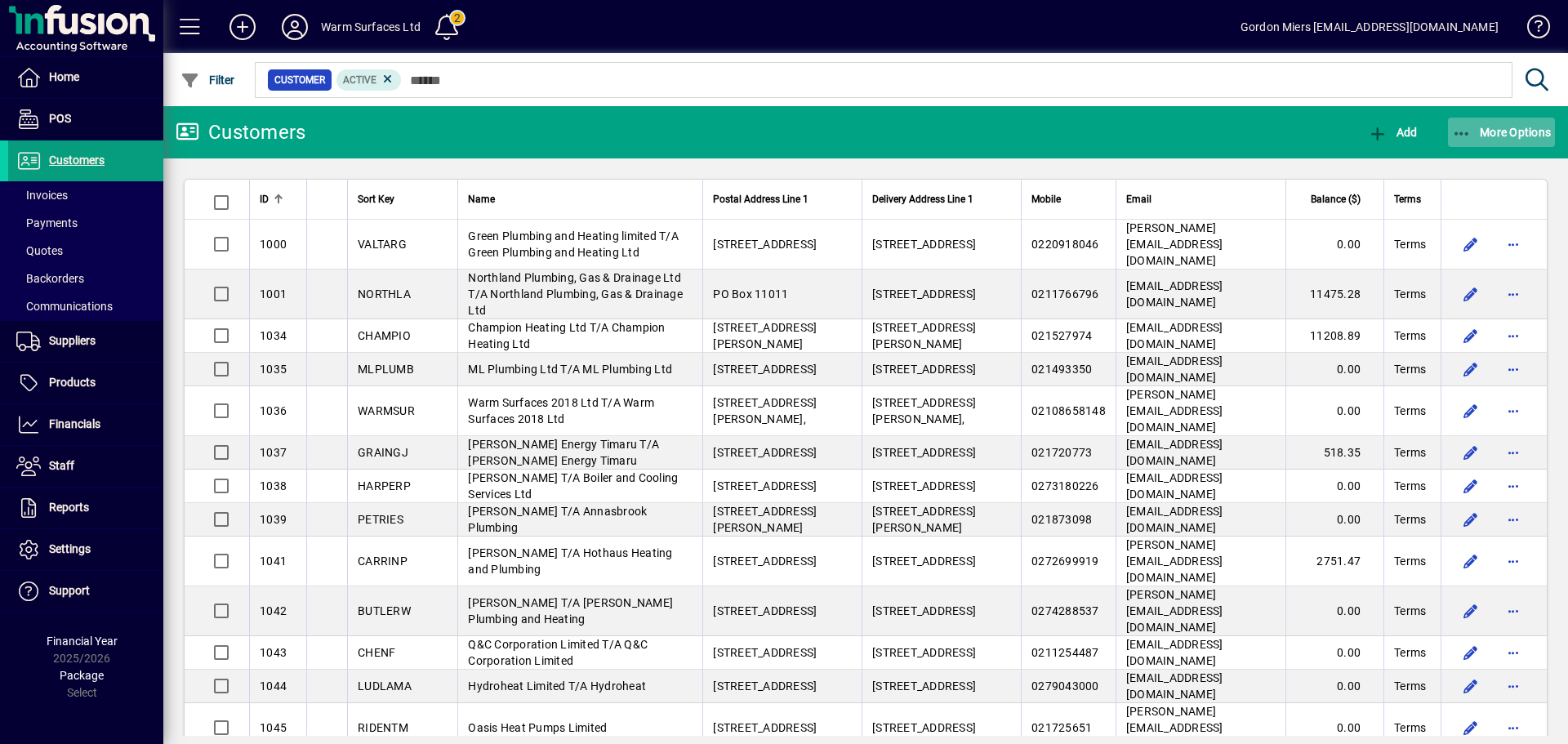
click at [1253, 134] on span "More Options" at bounding box center [1501, 132] width 100 height 13
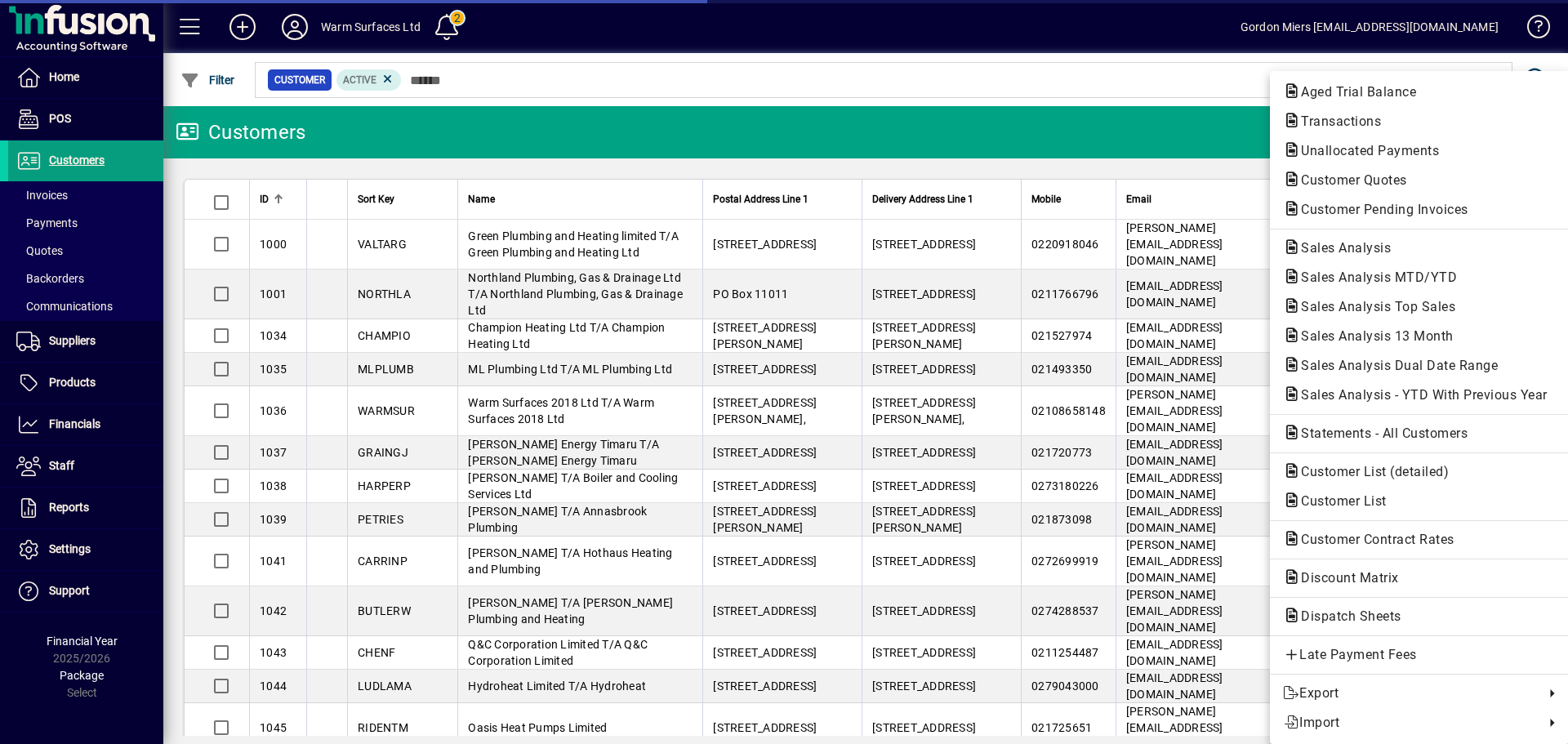
click at [1122, 120] on div at bounding box center [784, 372] width 1568 height 744
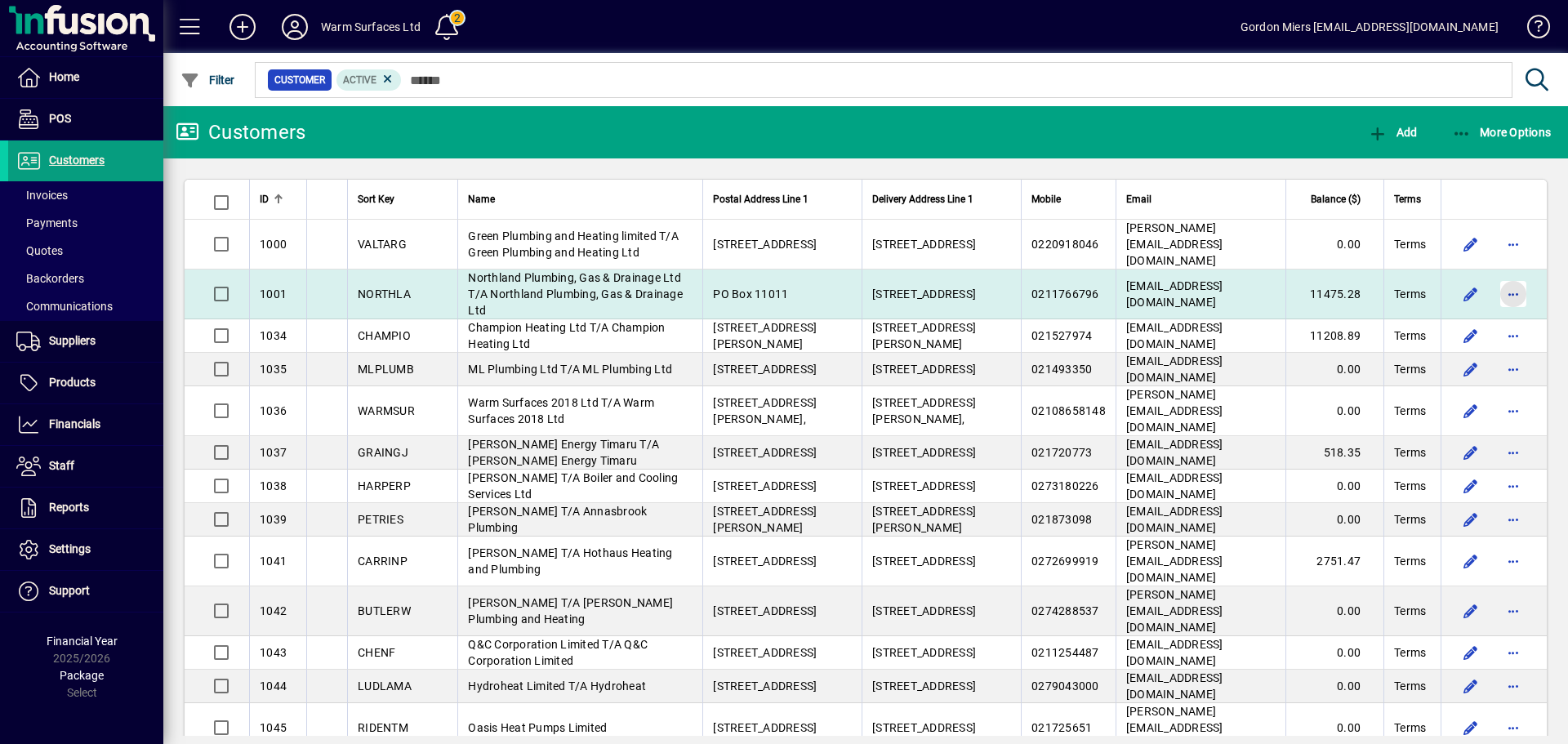
click at [1253, 280] on span "button" at bounding box center [1513, 294] width 39 height 39
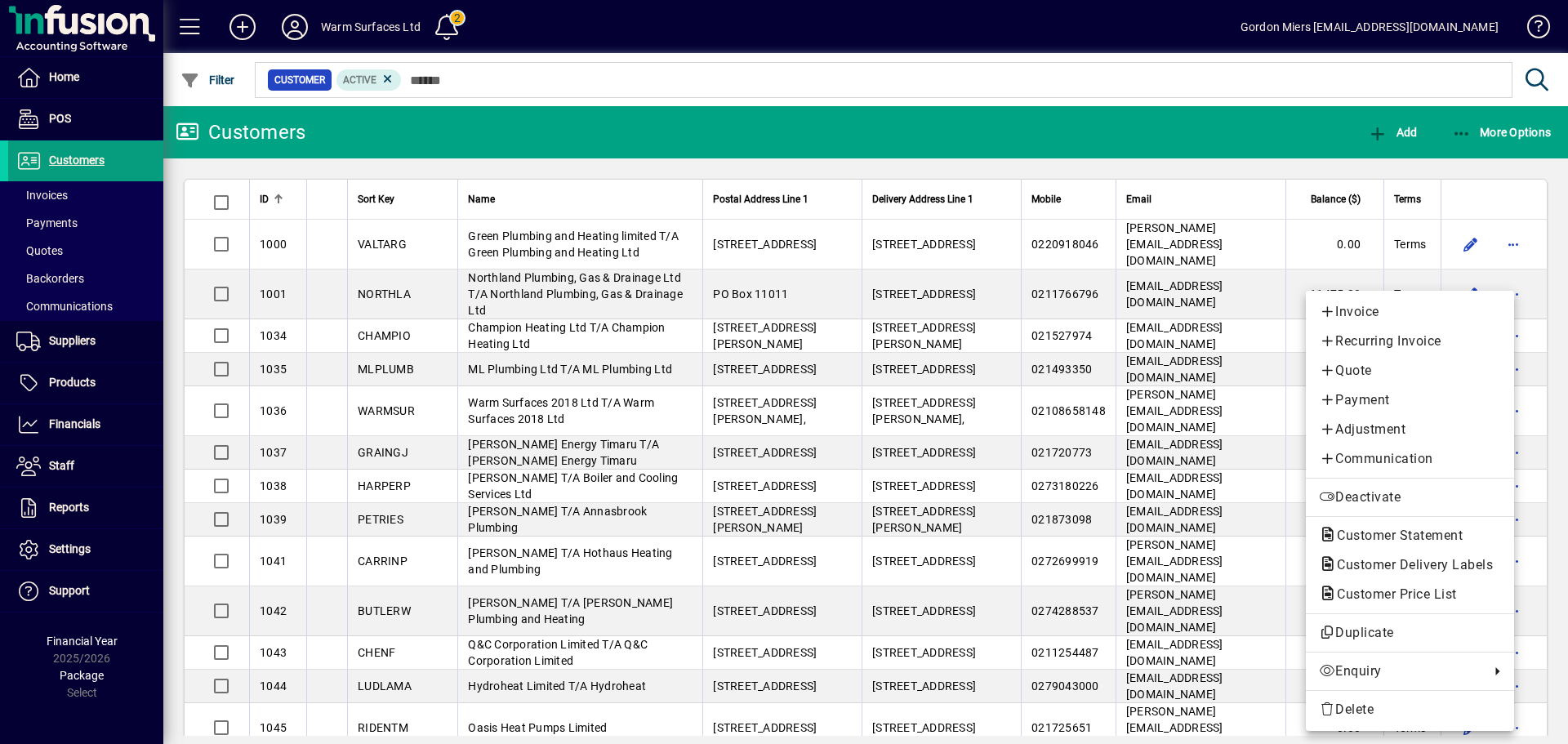
click at [1253, 141] on div at bounding box center [784, 372] width 1568 height 744
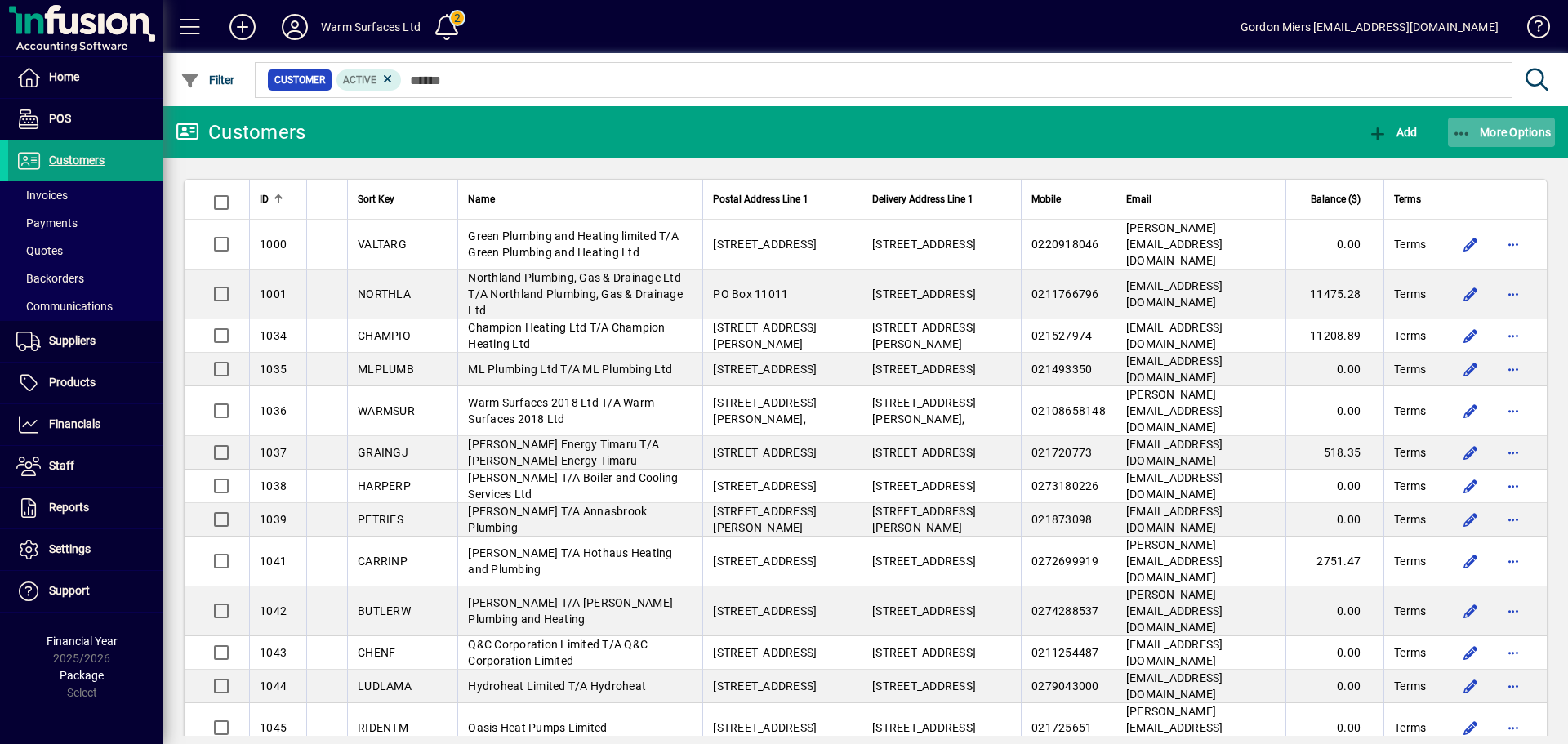
click at [1253, 134] on span "More Options" at bounding box center [1501, 132] width 100 height 13
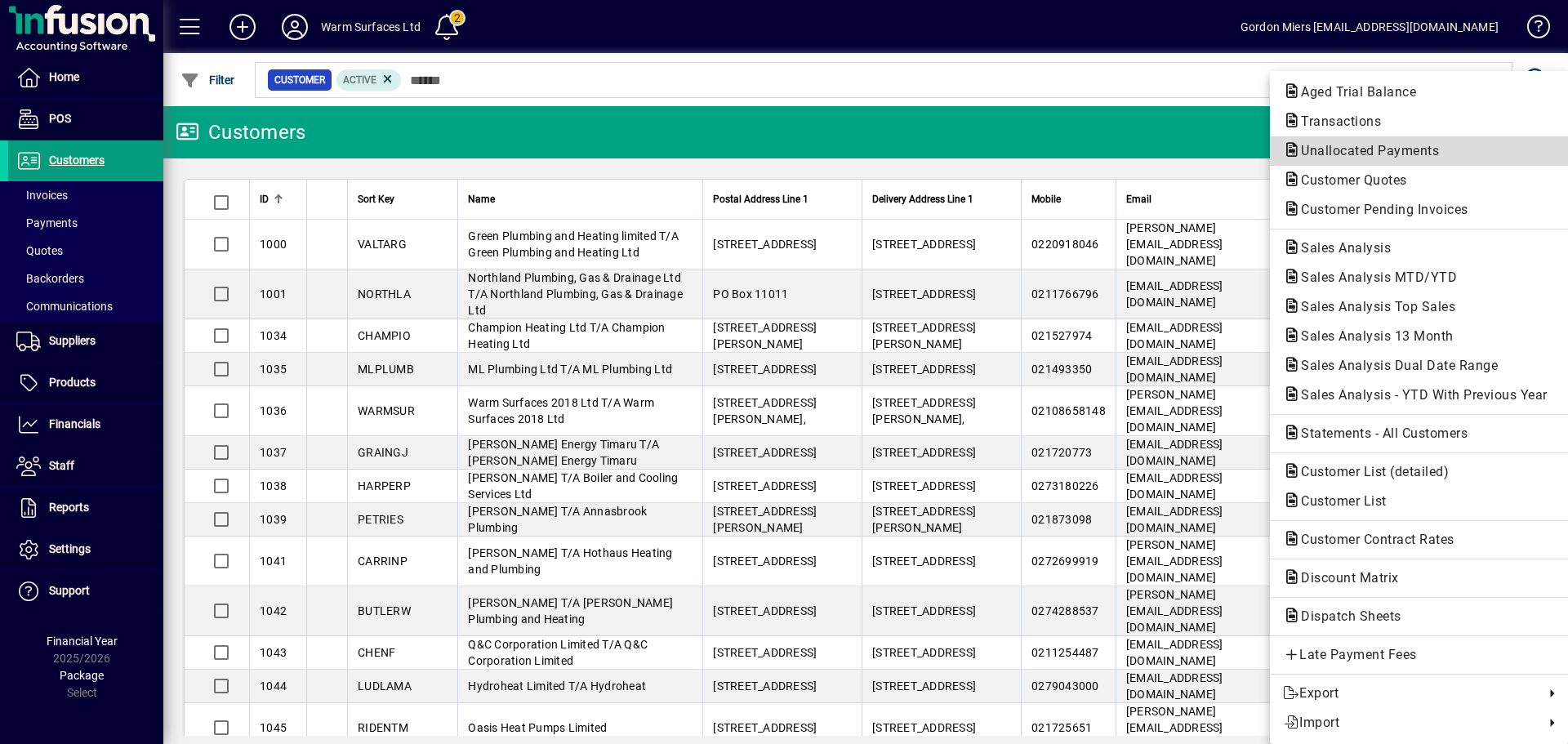
click at [1253, 152] on span "Unallocated Payments" at bounding box center [1364, 151] width 164 height 16
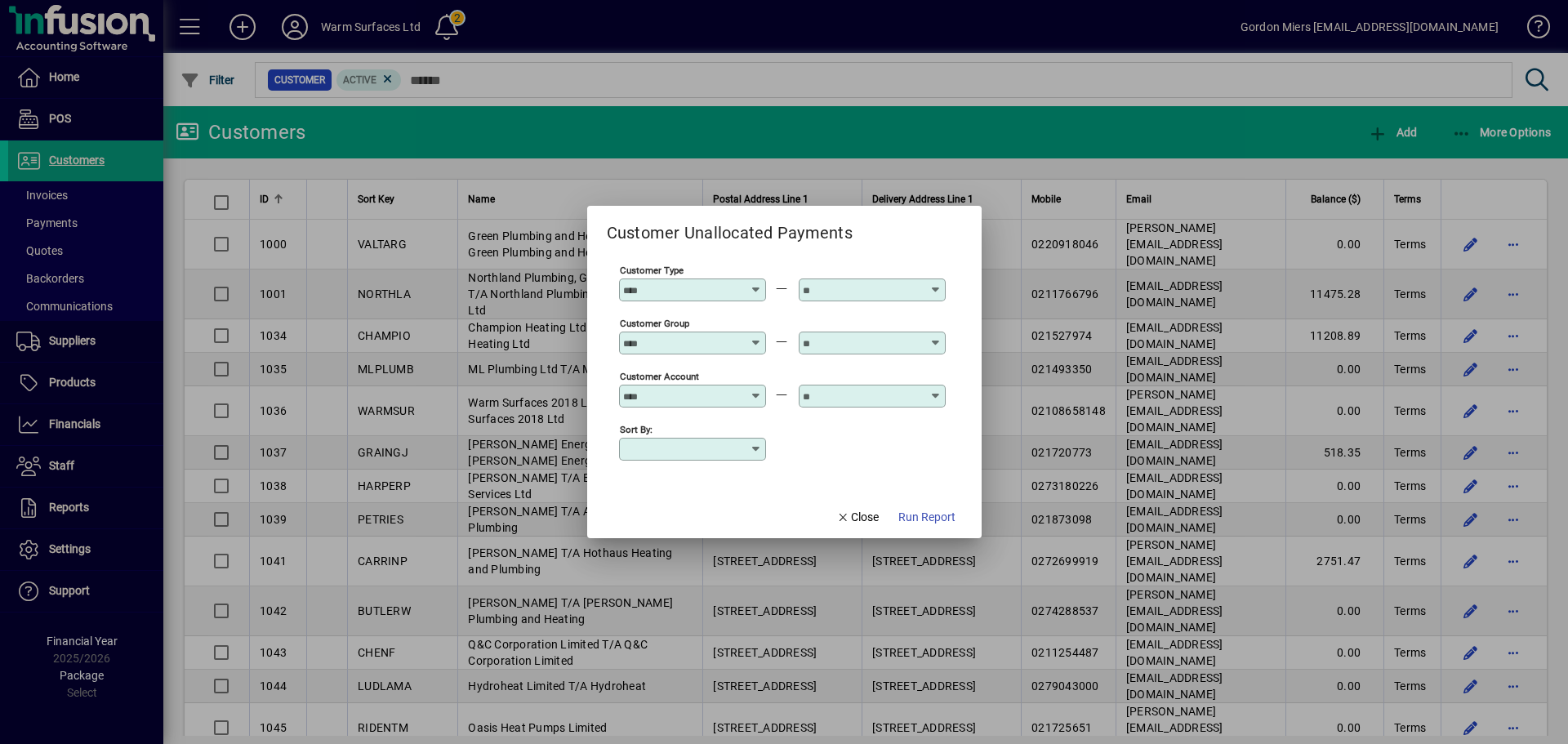
click at [745, 287] on div at bounding box center [694, 290] width 142 height 13
click at [674, 356] on div "1000 - Installers" at bounding box center [675, 355] width 87 height 17
type input "**********"
click at [900, 282] on div at bounding box center [872, 290] width 147 height 23
click at [875, 349] on div "1000 - Installers" at bounding box center [855, 355] width 87 height 17
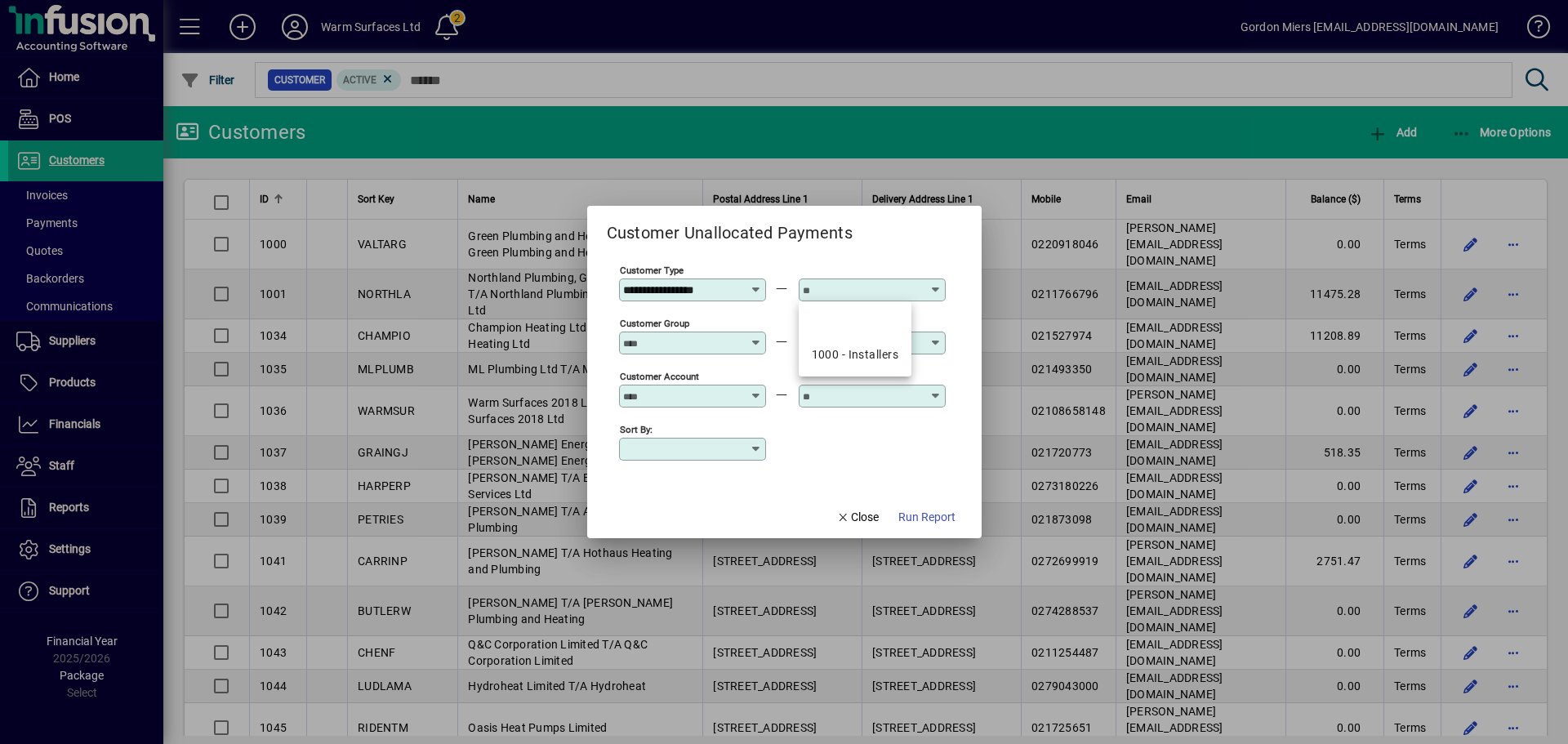
type input "**********"
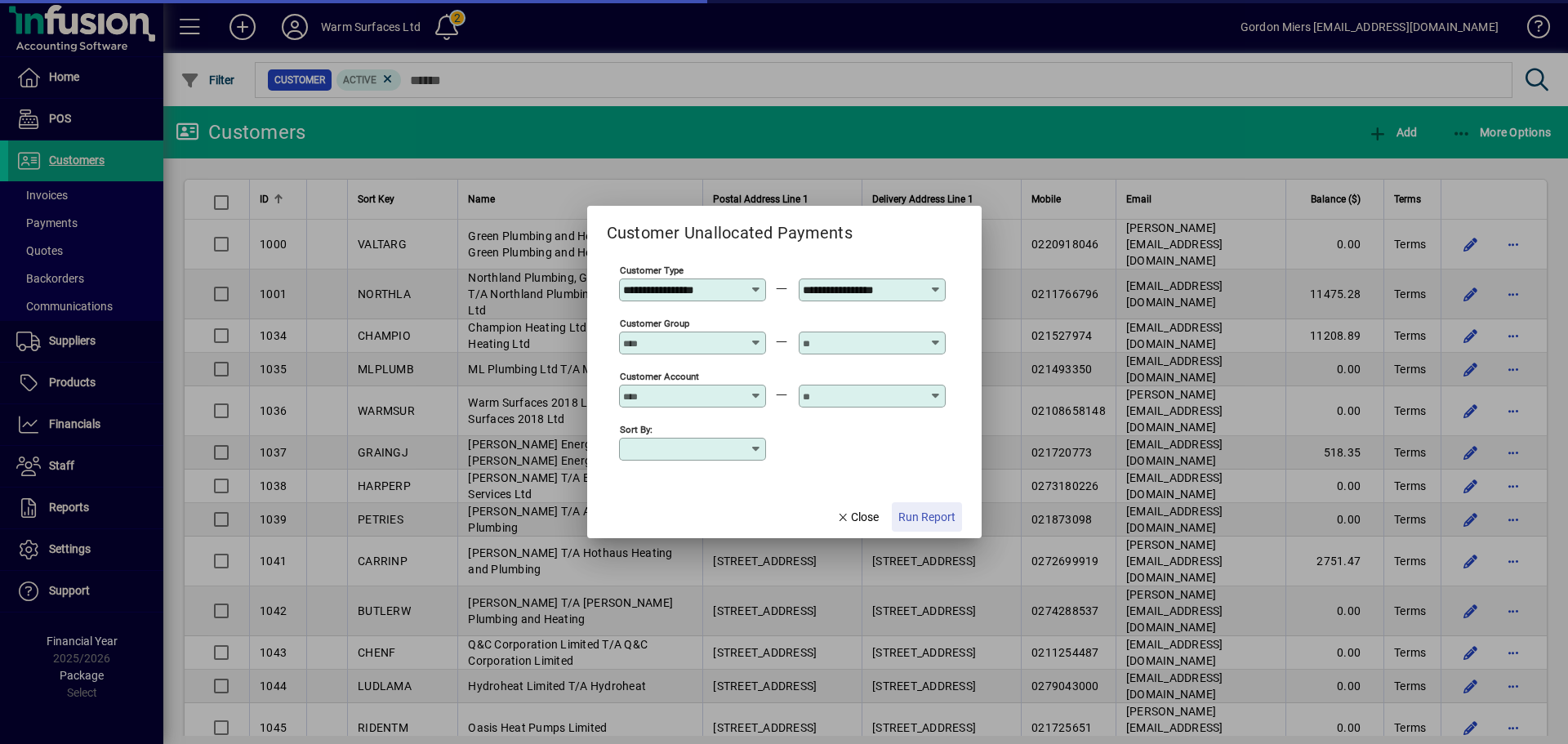
drag, startPoint x: 932, startPoint y: 513, endPoint x: 979, endPoint y: 490, distance: 52.3
click at [934, 513] on span "Run Report" at bounding box center [927, 518] width 57 height 17
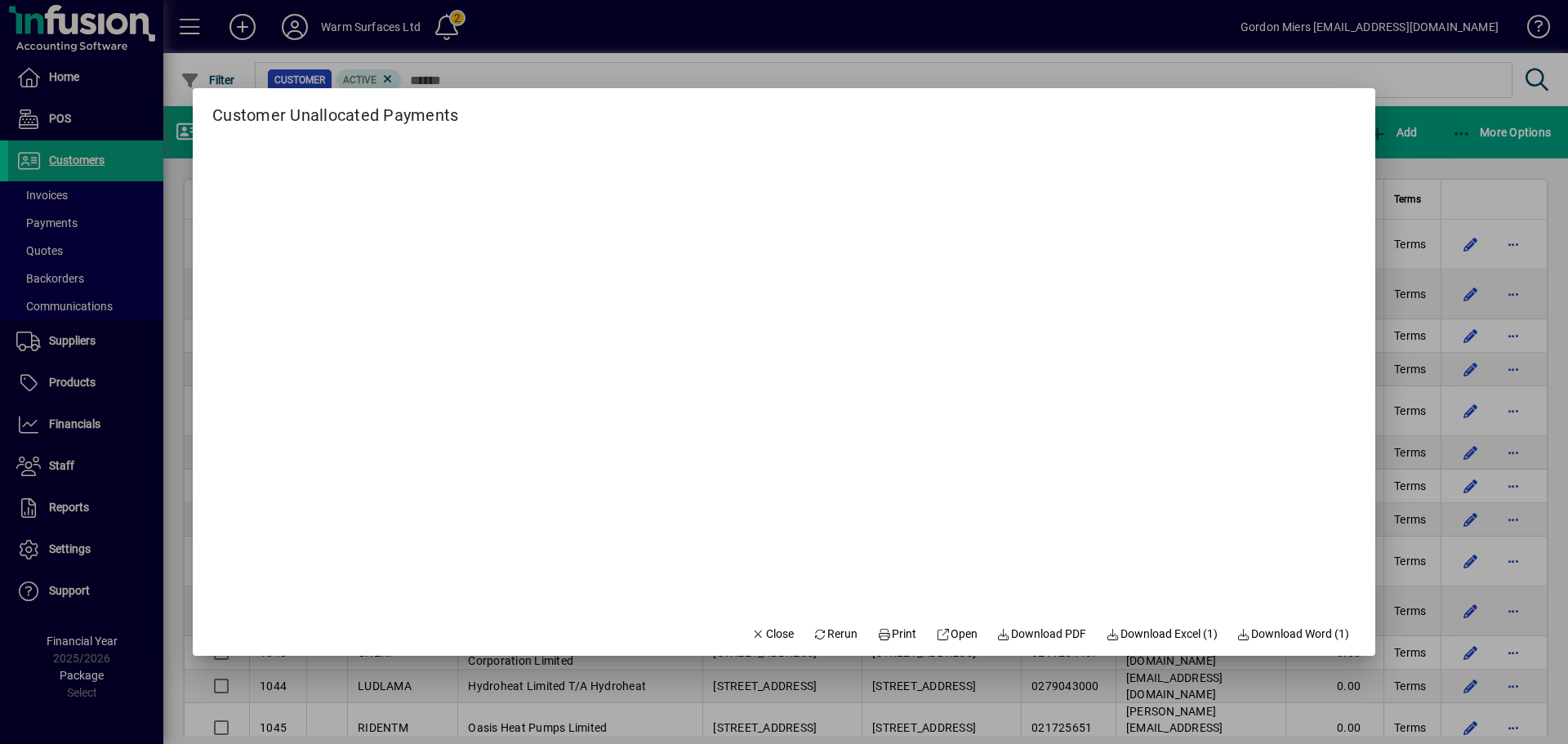
click at [1253, 121] on div "Customer Unallocated Payments" at bounding box center [784, 108] width 1182 height 40
click at [1253, 246] on div at bounding box center [784, 372] width 1568 height 744
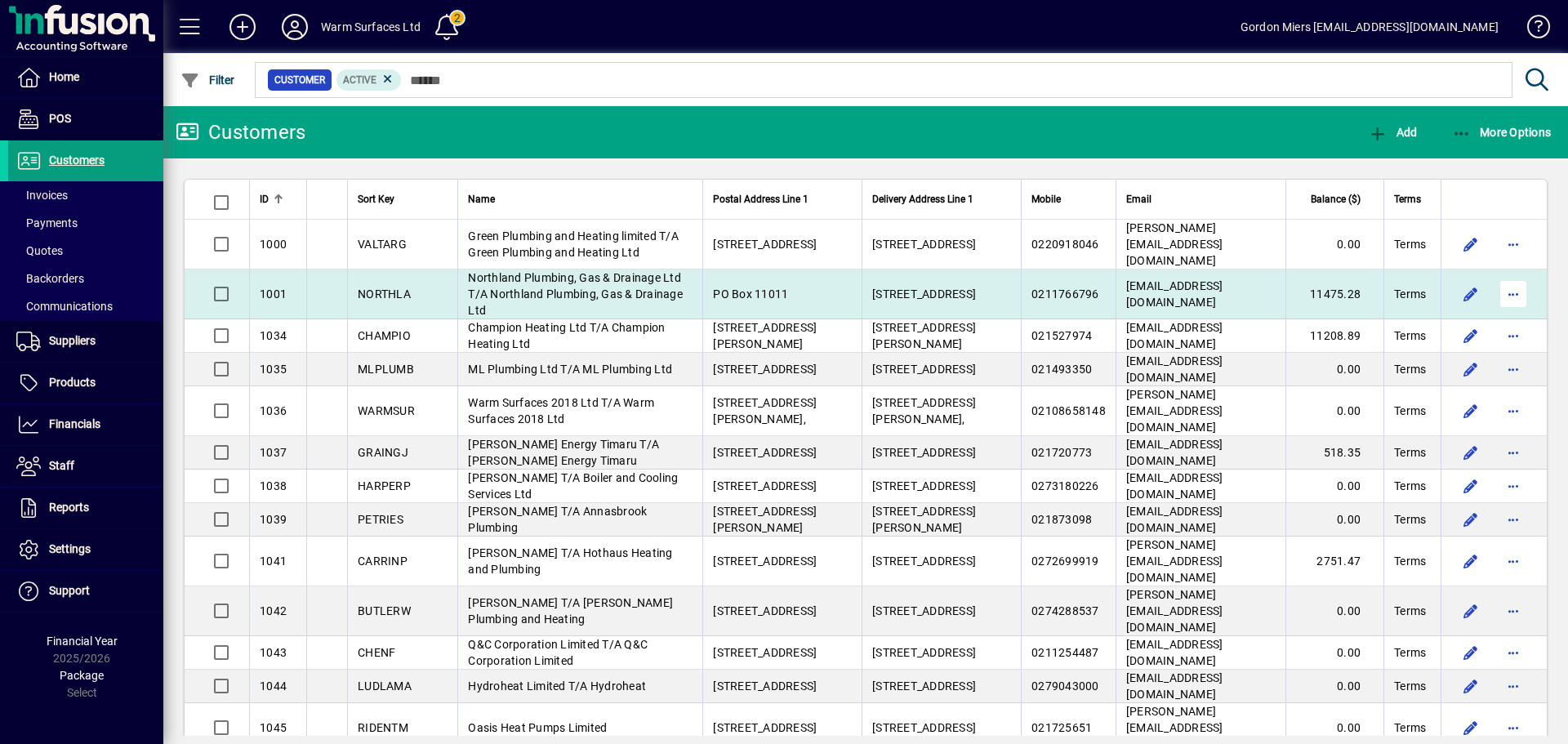
click at [1253, 275] on span "button" at bounding box center [1513, 294] width 39 height 39
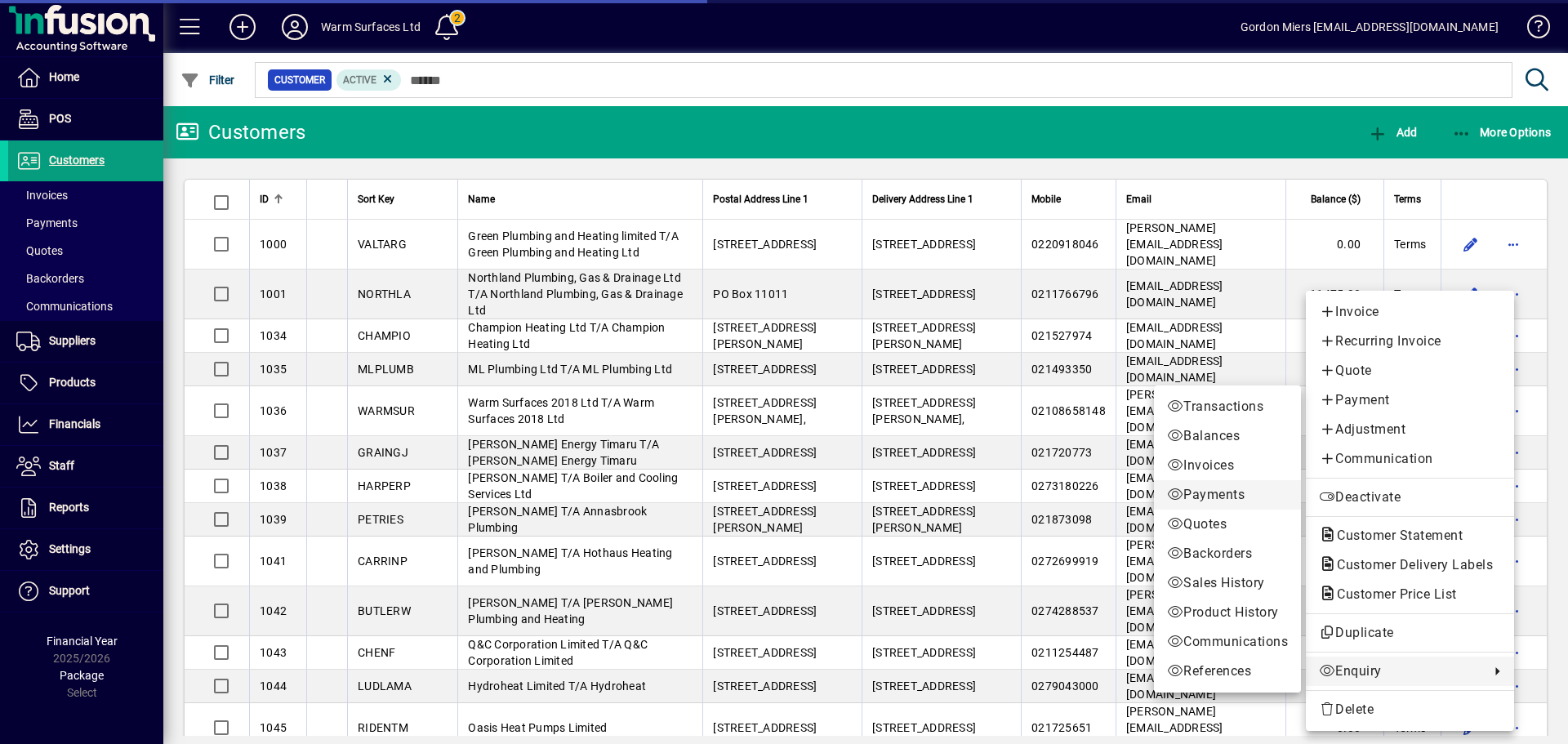
click at [1197, 496] on span "Payments" at bounding box center [1226, 495] width 120 height 20
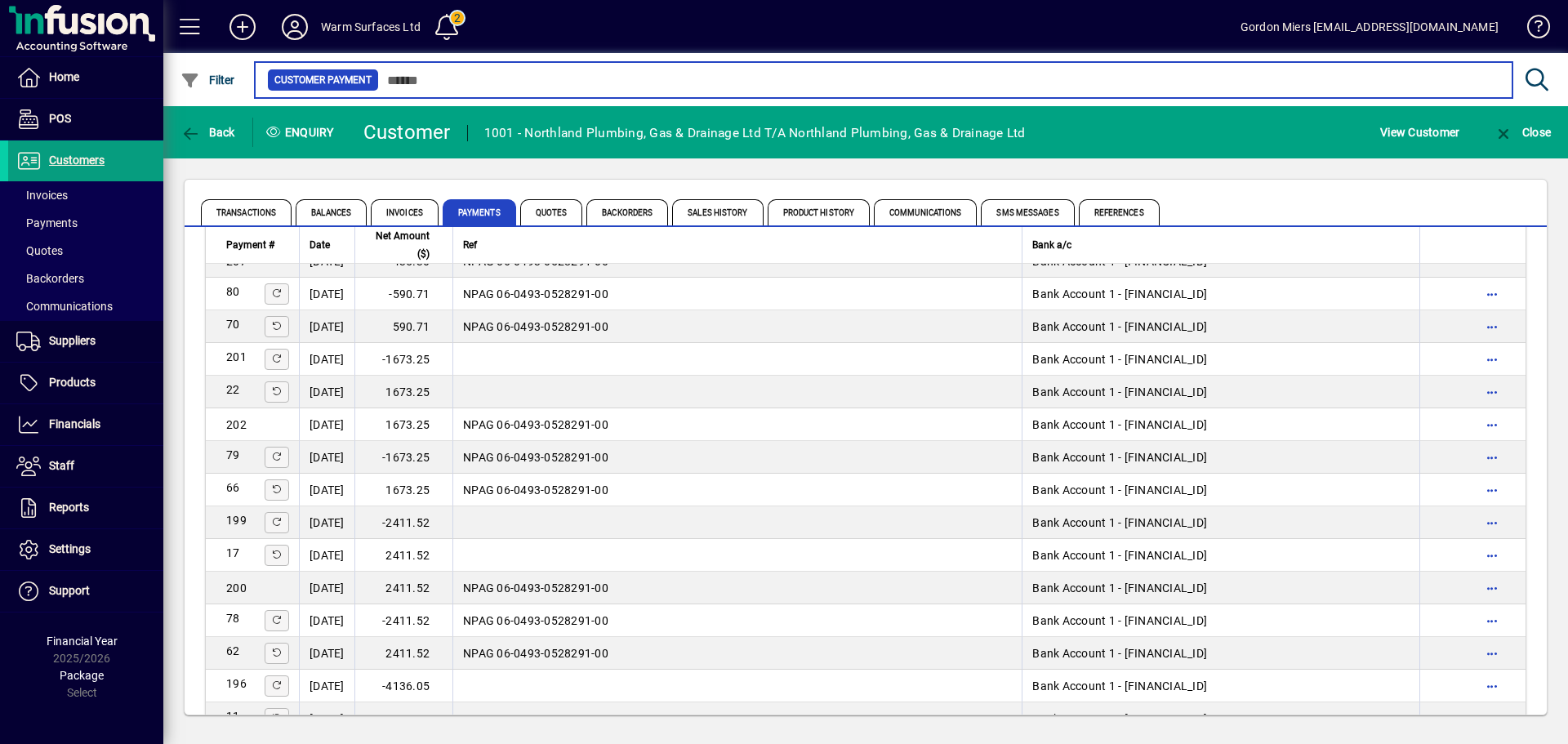
scroll to position [490, 0]
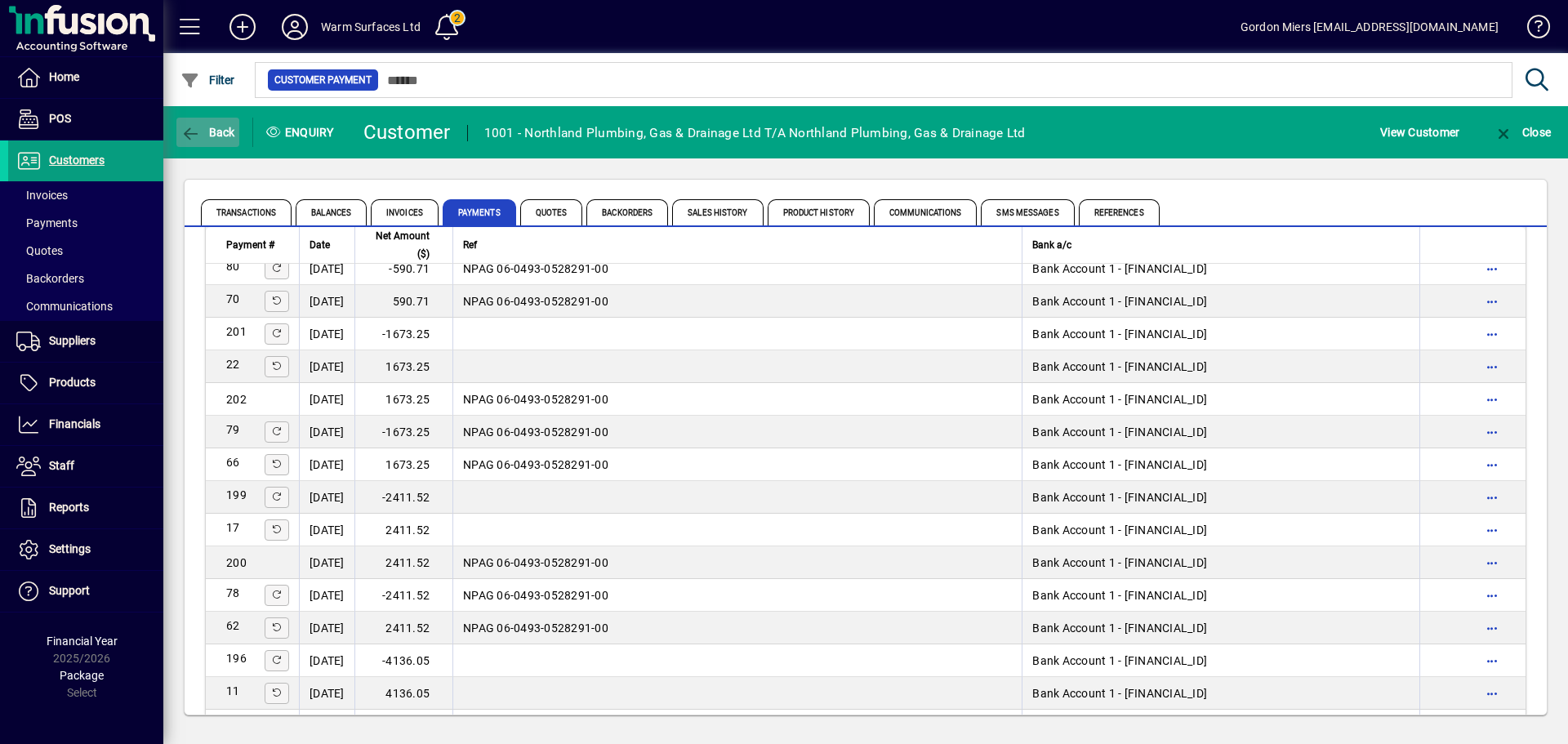
click at [201, 127] on span "Back" at bounding box center [207, 132] width 55 height 13
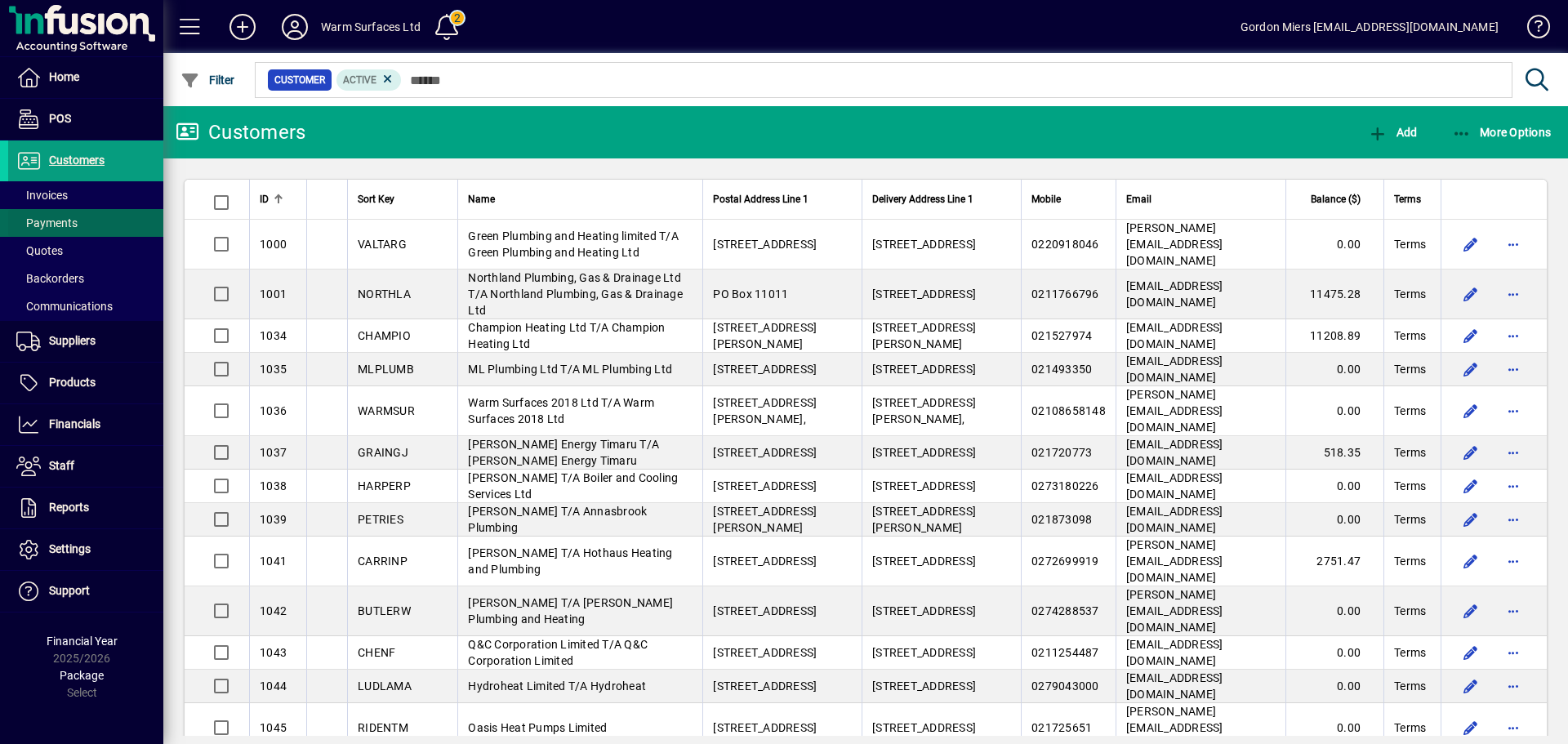
click at [55, 219] on span "Payments" at bounding box center [47, 223] width 62 height 13
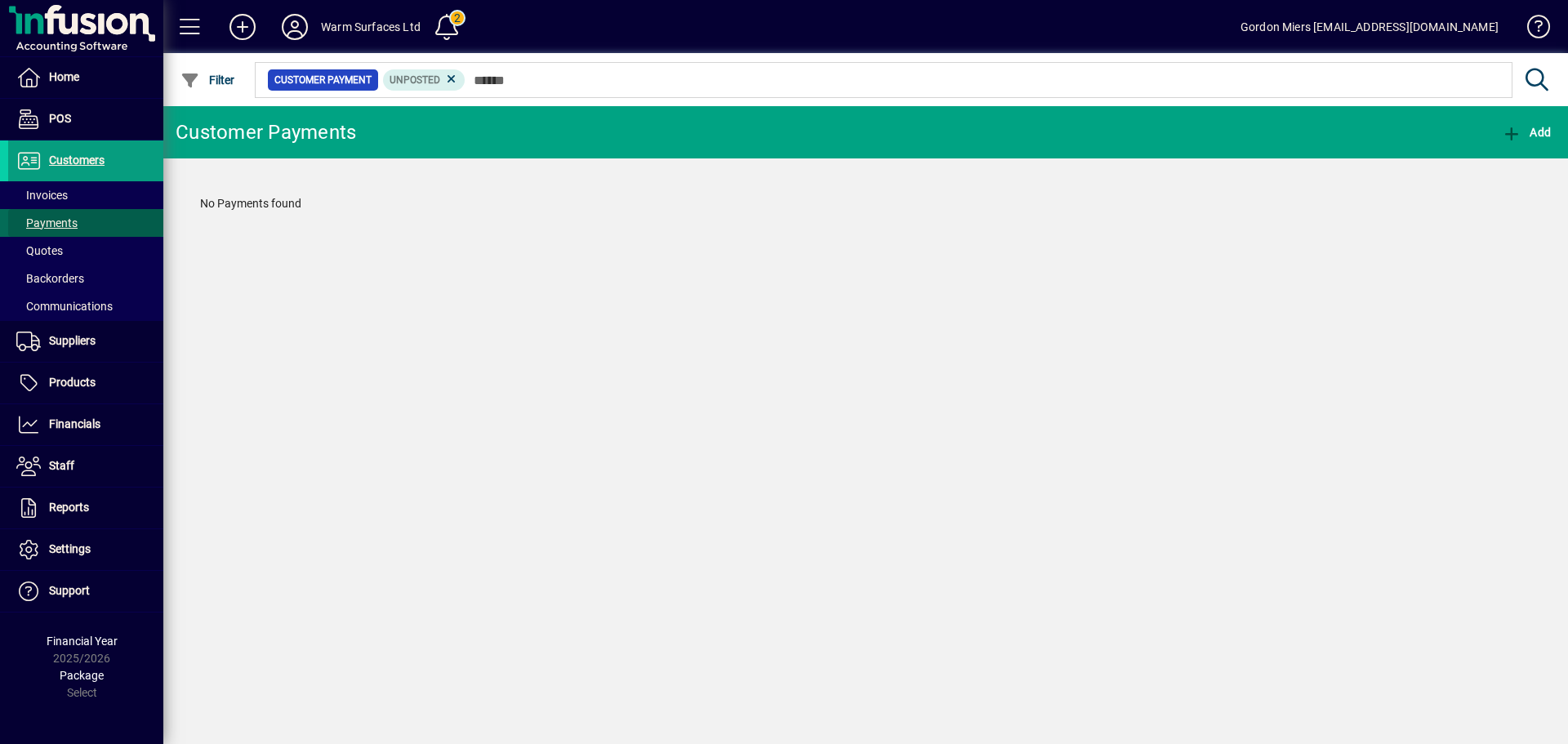
click at [83, 225] on span at bounding box center [85, 223] width 155 height 39
click at [81, 222] on span at bounding box center [85, 223] width 155 height 39
click at [71, 195] on span at bounding box center [85, 195] width 155 height 39
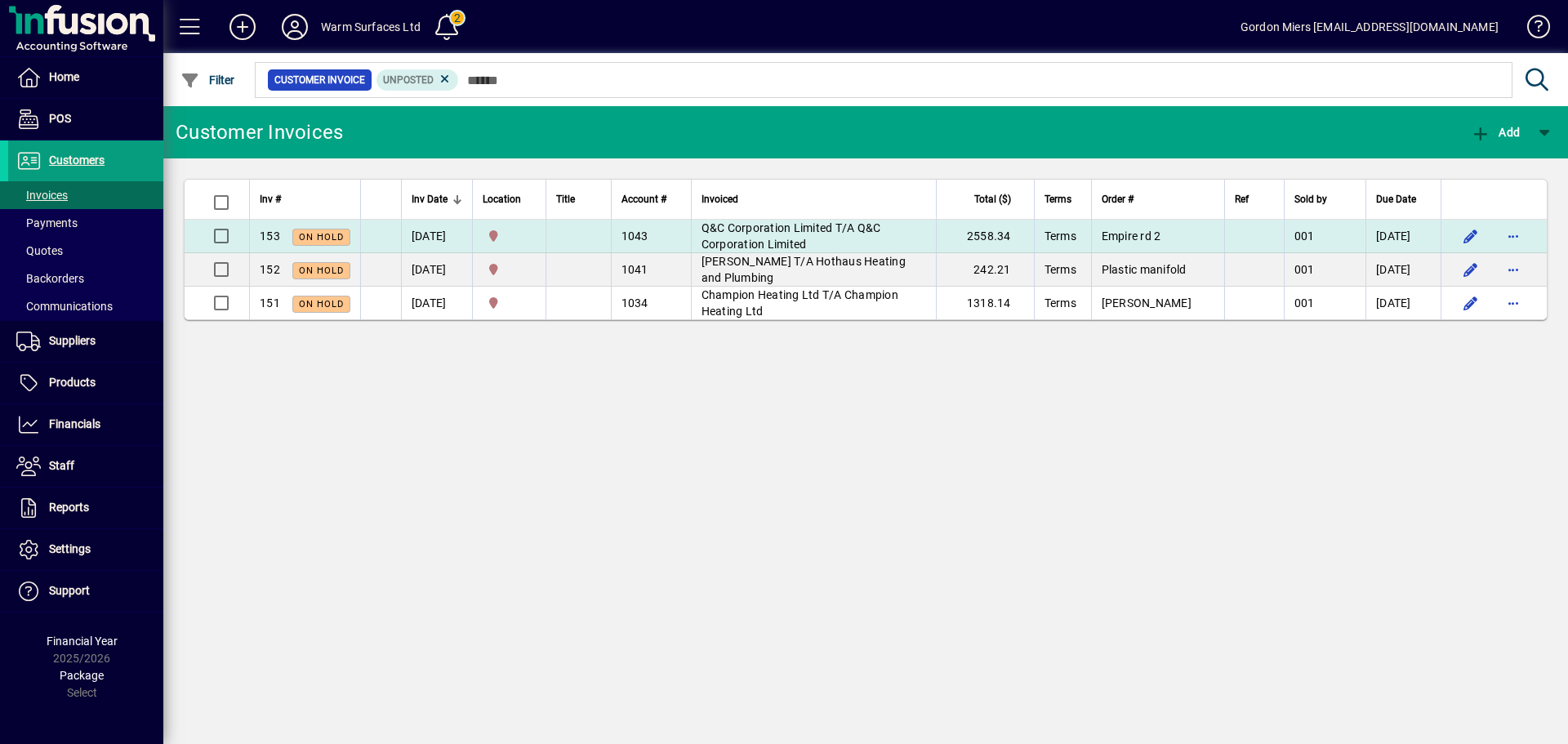
click at [758, 231] on span "Q&C Corporation Limited T/A Q&C Corporation Limited" at bounding box center [791, 236] width 179 height 29
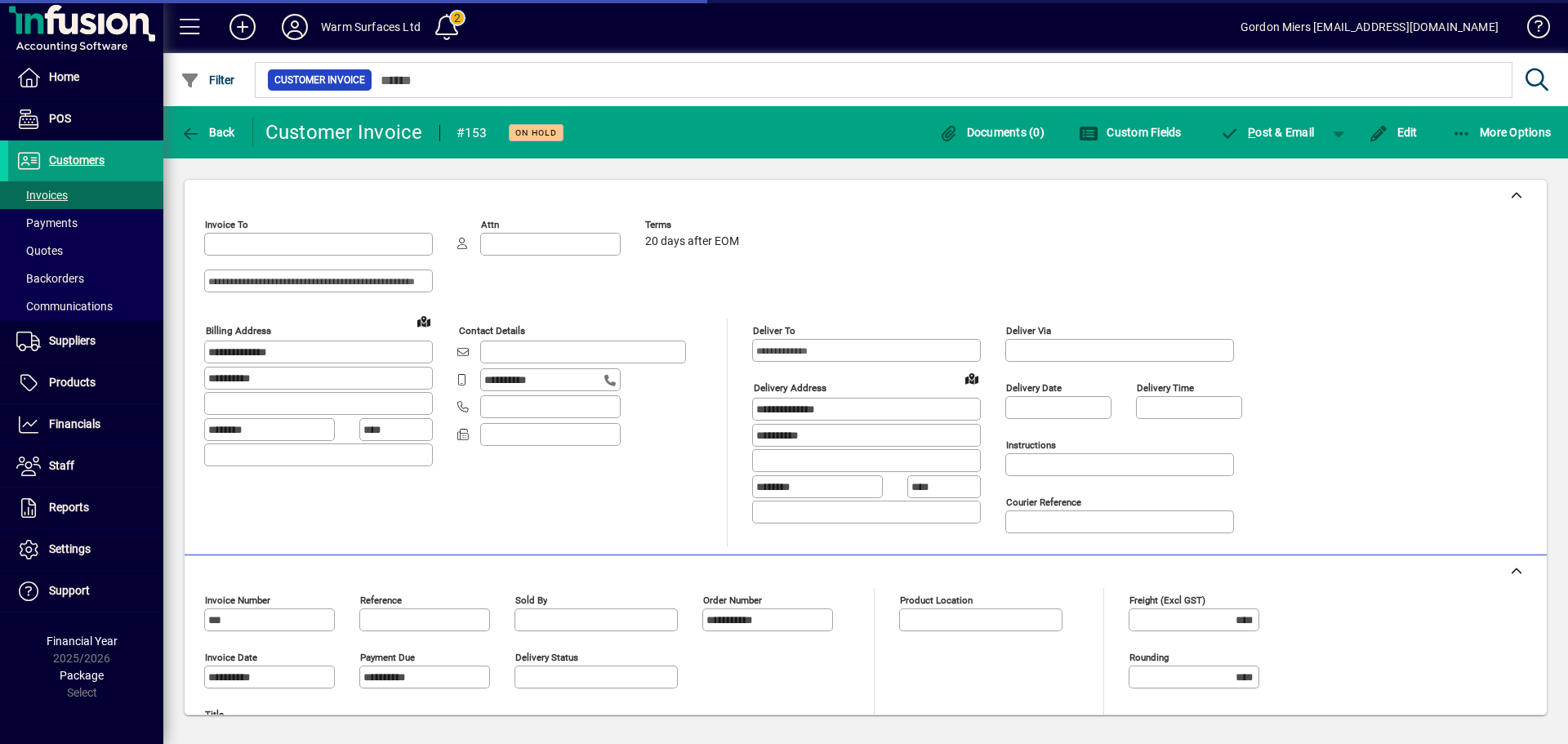
type input "**********"
type input "********"
type input "**********"
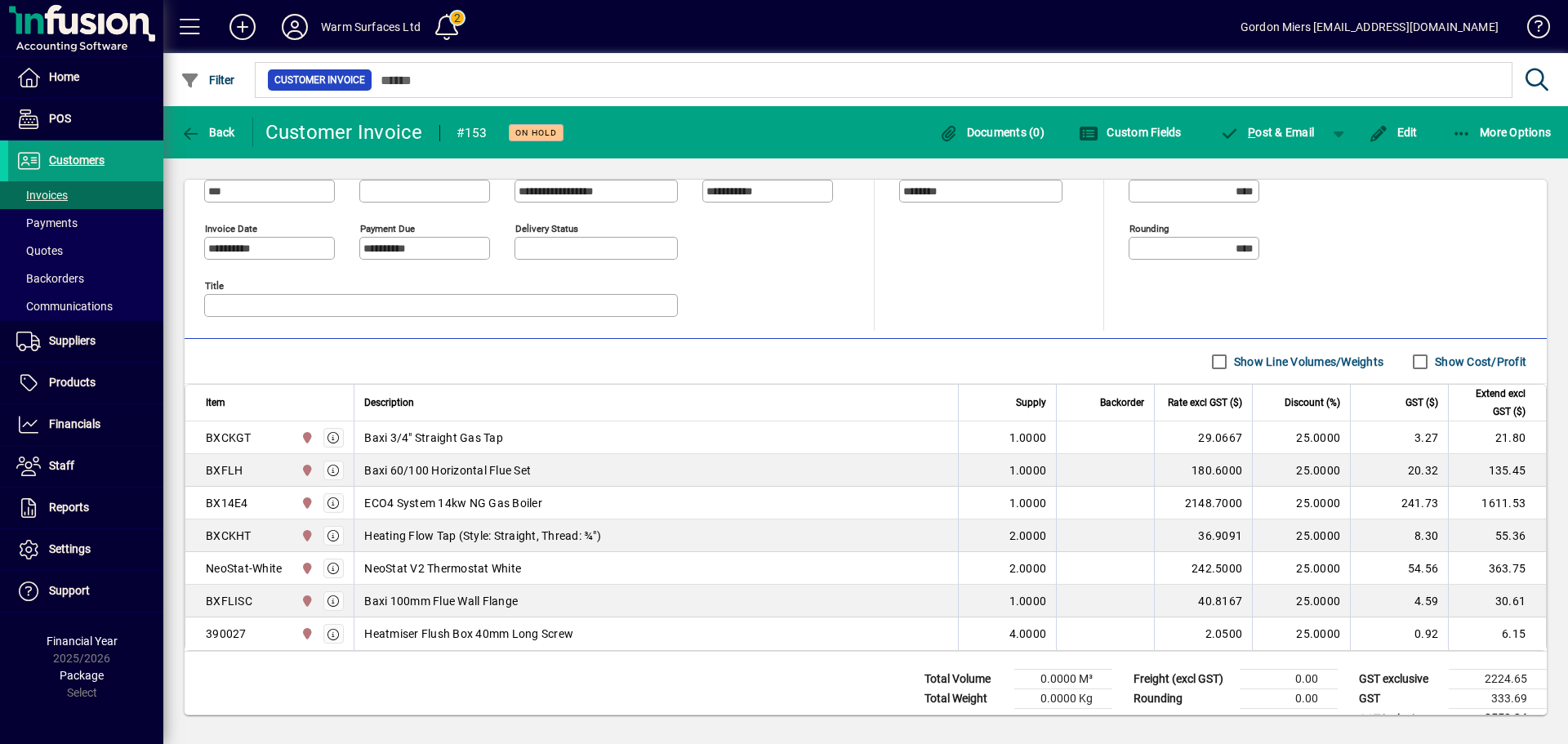
scroll to position [458, 0]
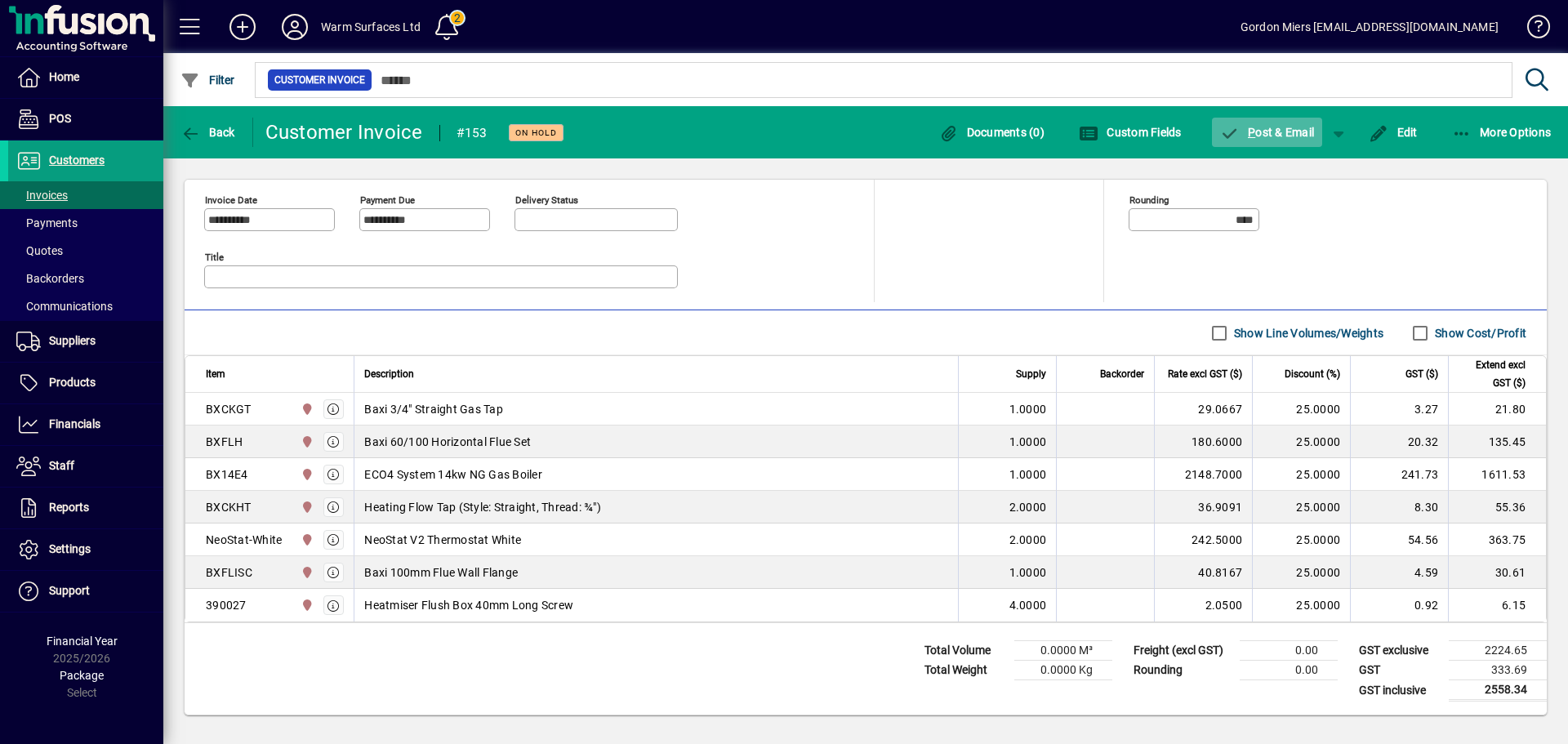
click at [1253, 134] on span "P ost & Email" at bounding box center [1266, 132] width 94 height 13
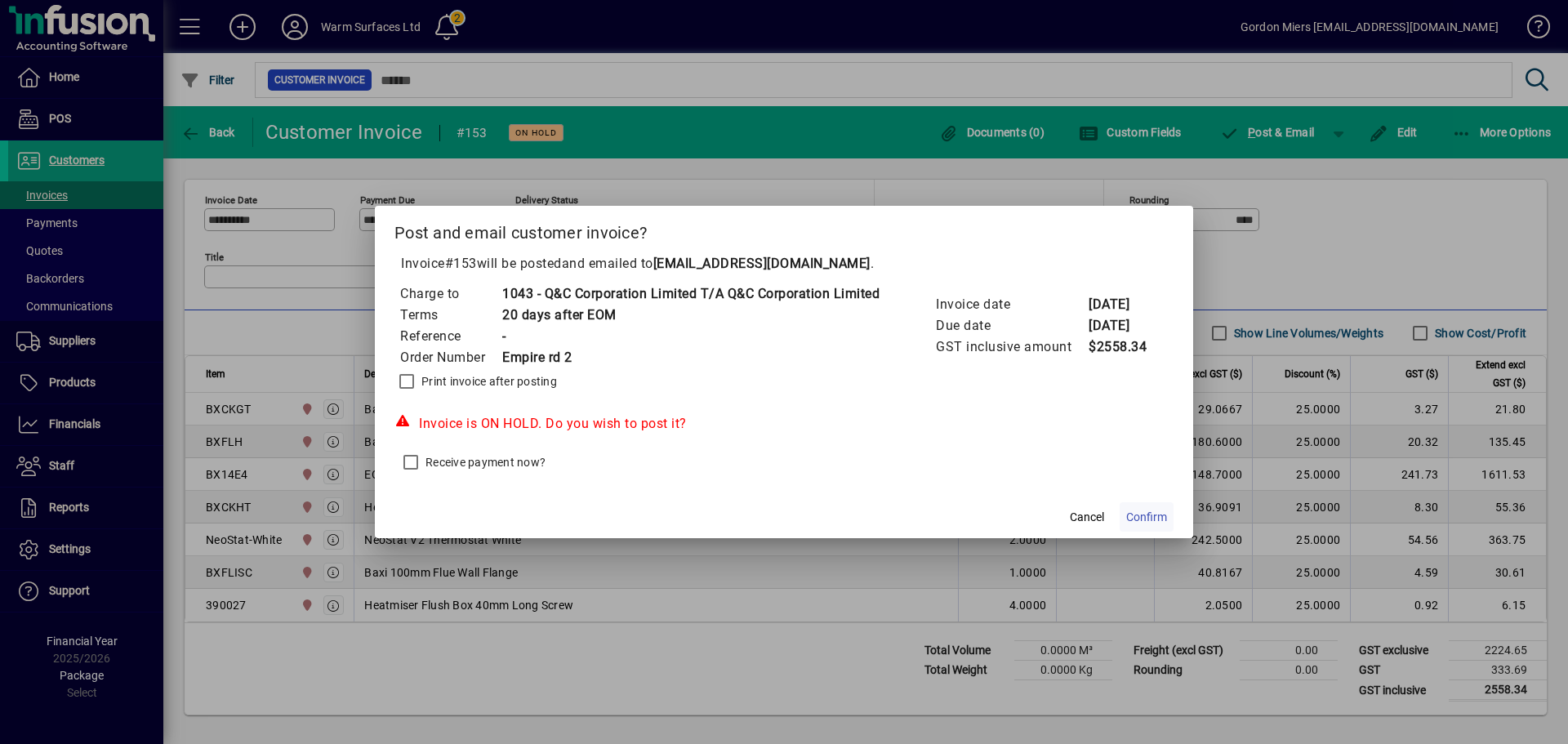
click at [1155, 514] on span "Confirm" at bounding box center [1146, 518] width 41 height 17
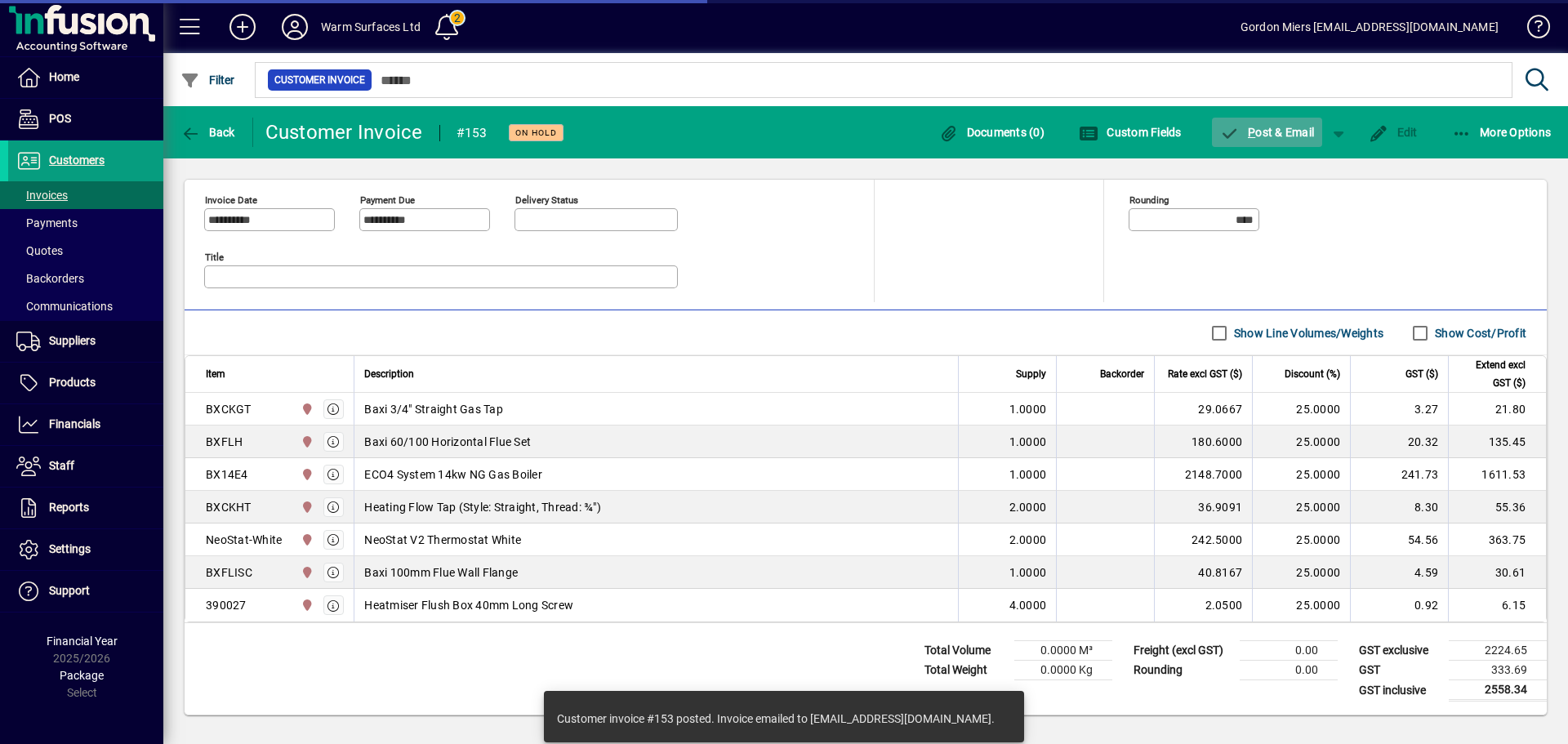
type input "**********"
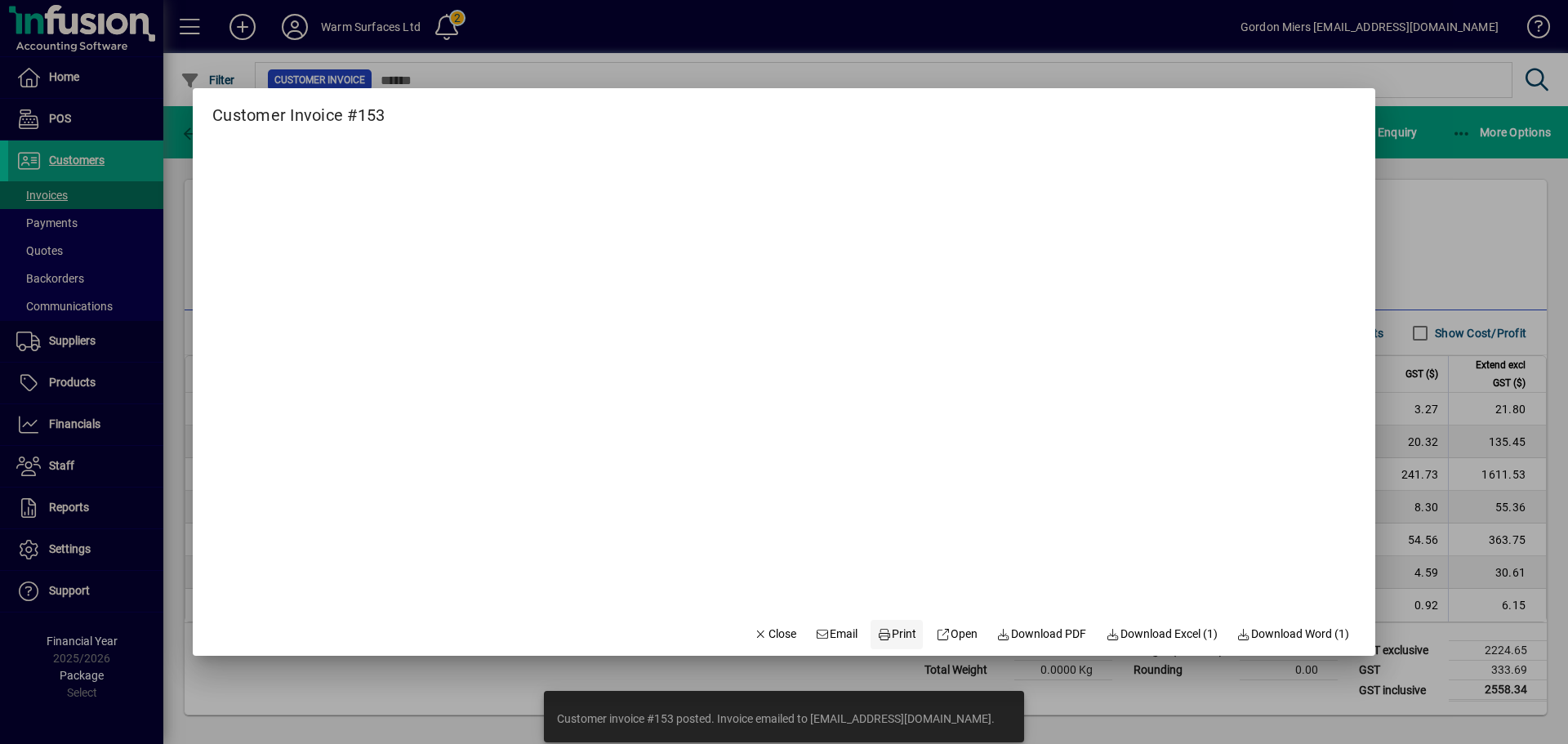
click at [883, 567] on span "Print" at bounding box center [896, 635] width 39 height 17
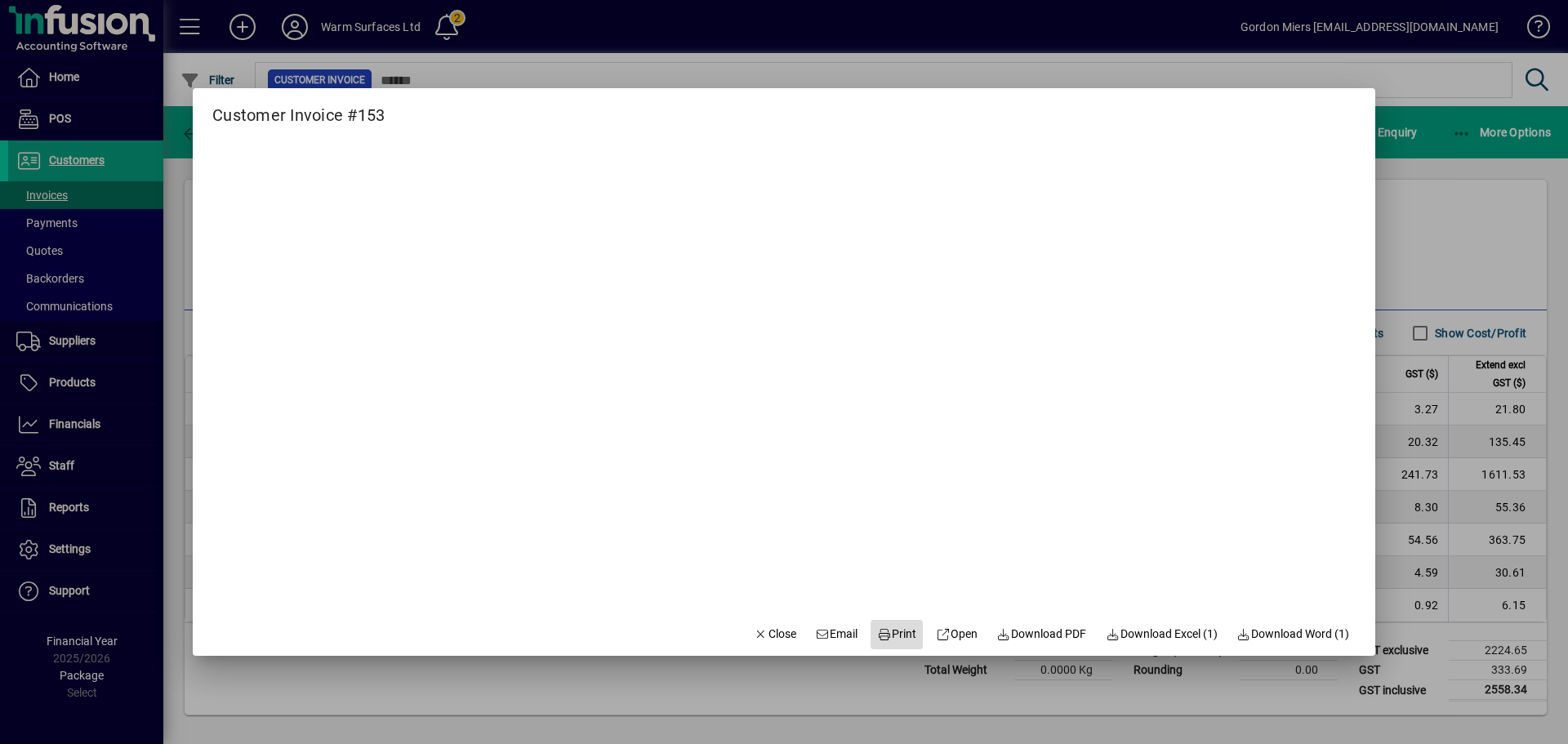
click at [886, 567] on span "Print" at bounding box center [896, 635] width 39 height 17
